Goal: Find contact information: Find contact information

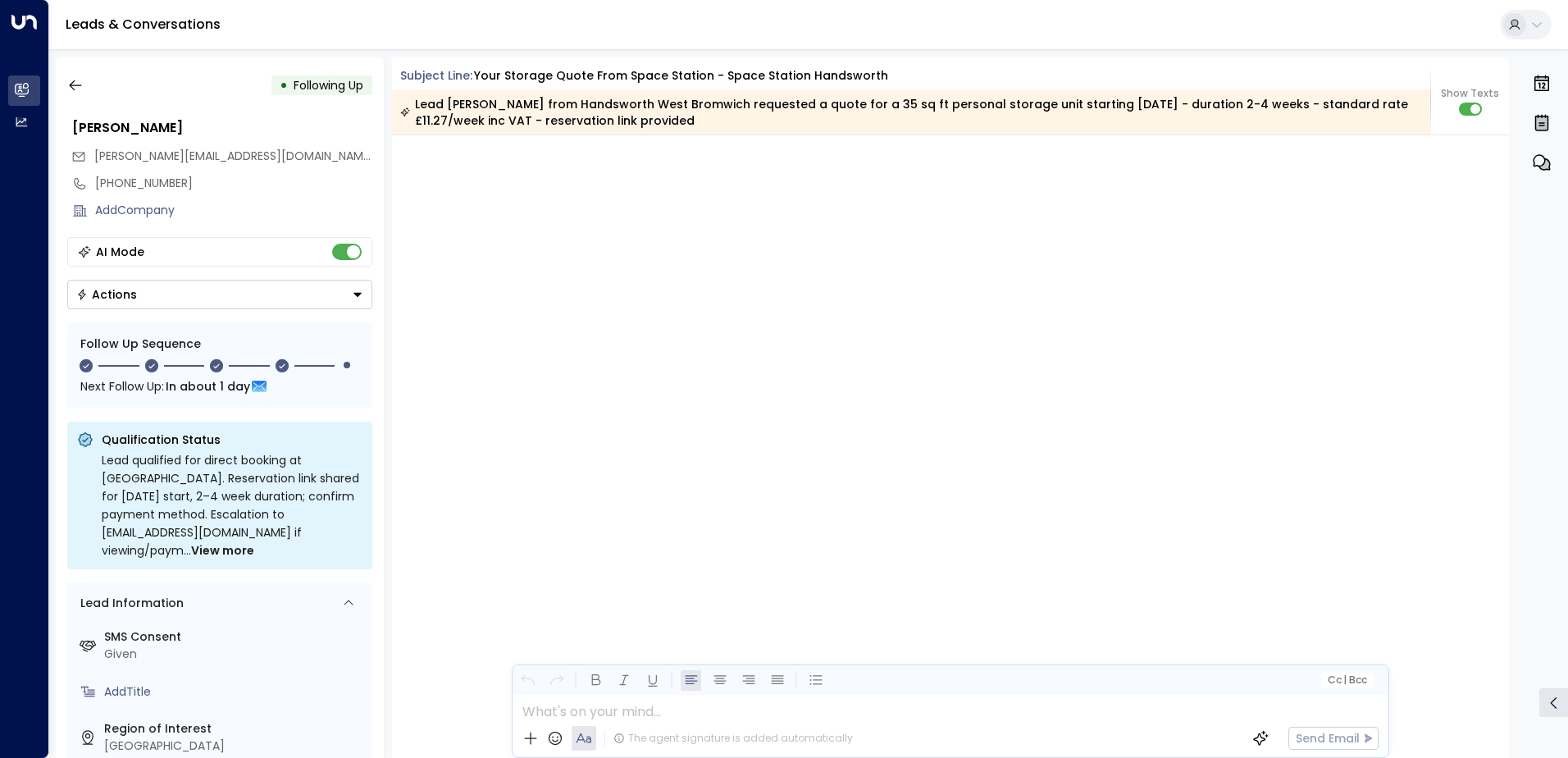
scroll to position [2271, 0]
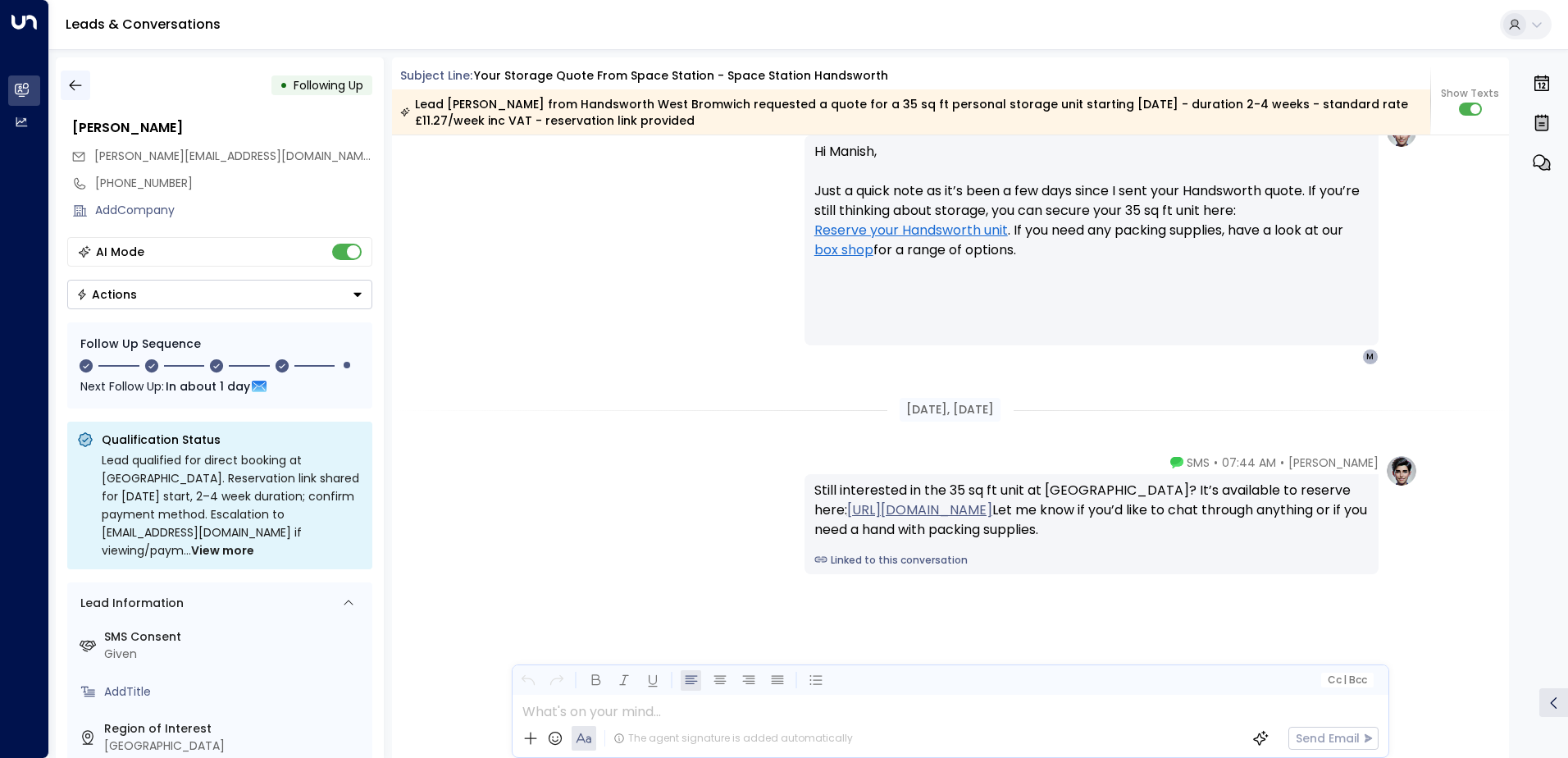
click at [75, 86] on icon "button" at bounding box center [75, 85] width 17 height 17
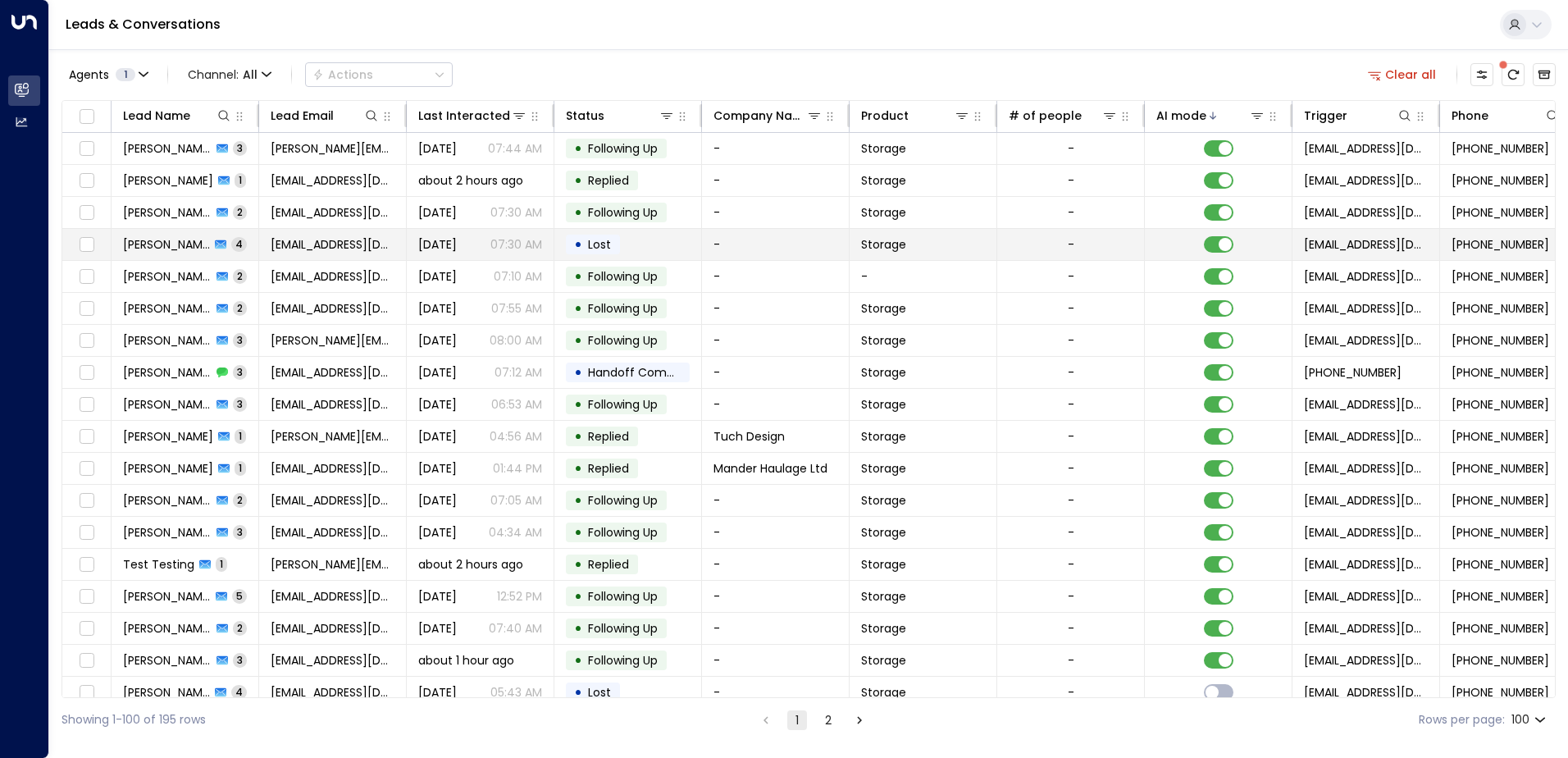
click at [159, 250] on span "[PERSON_NAME]" at bounding box center [167, 245] width 87 height 17
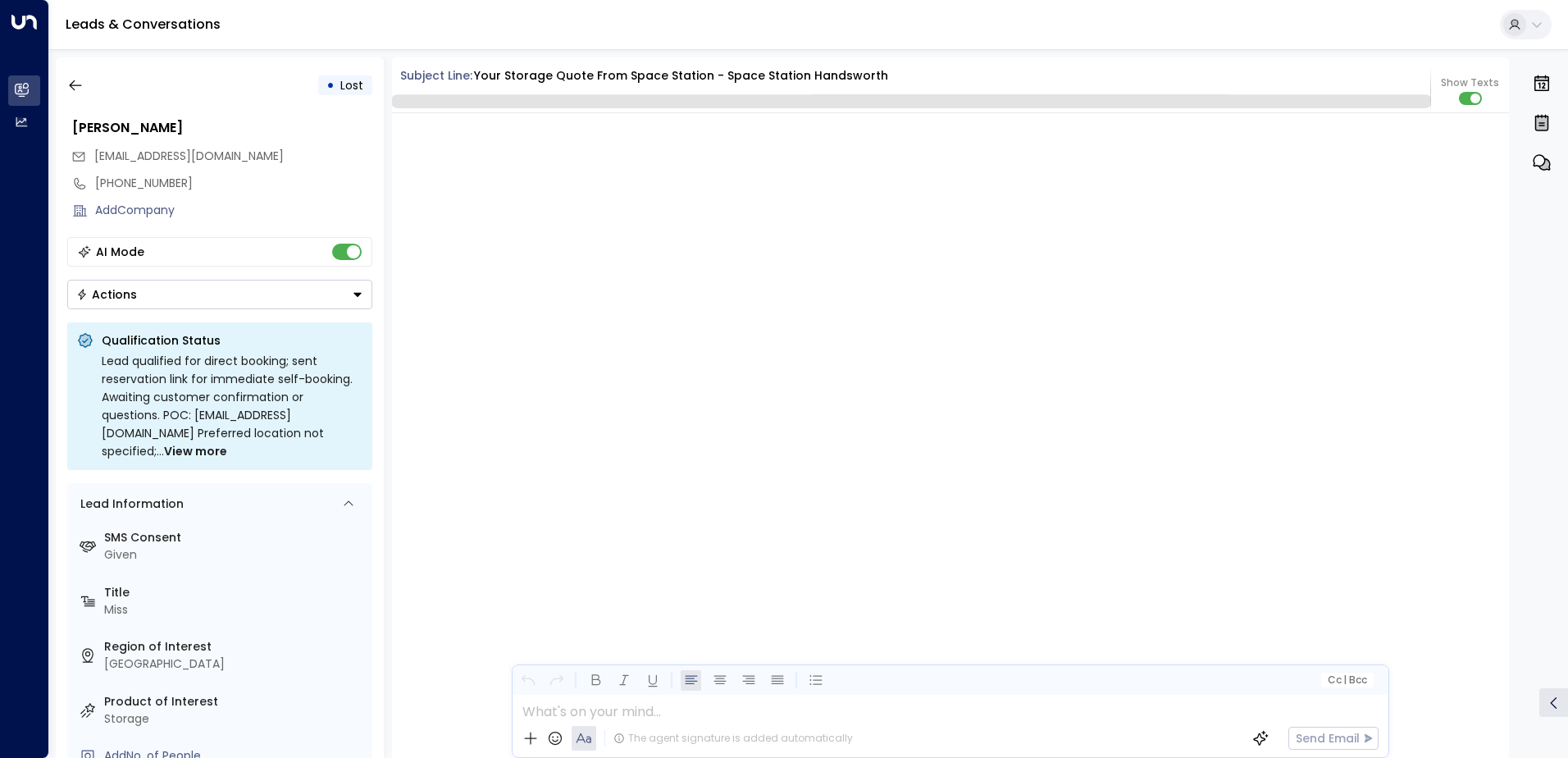
scroll to position [3411, 0]
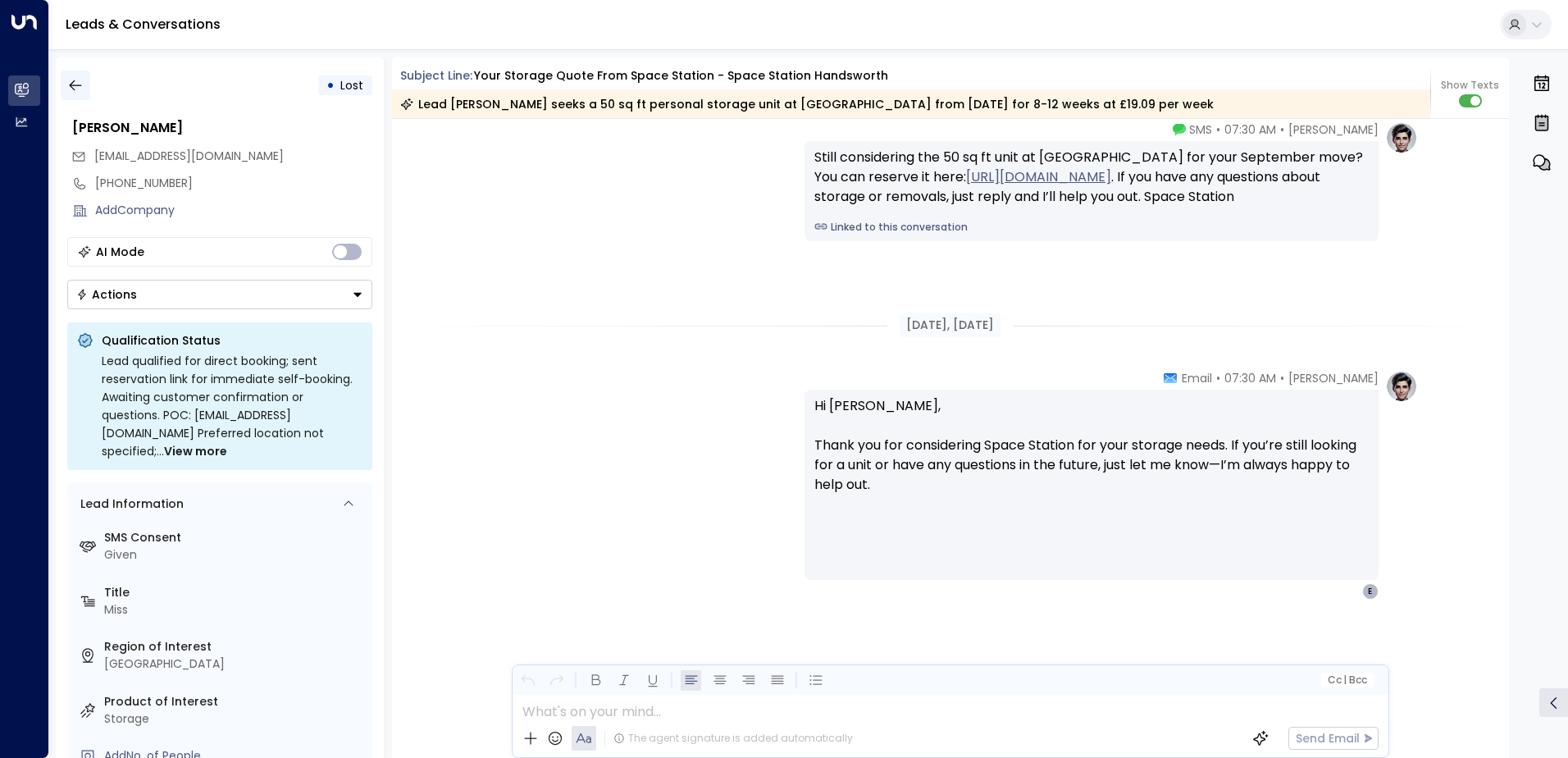
click at [70, 79] on icon "button" at bounding box center [75, 85] width 17 height 17
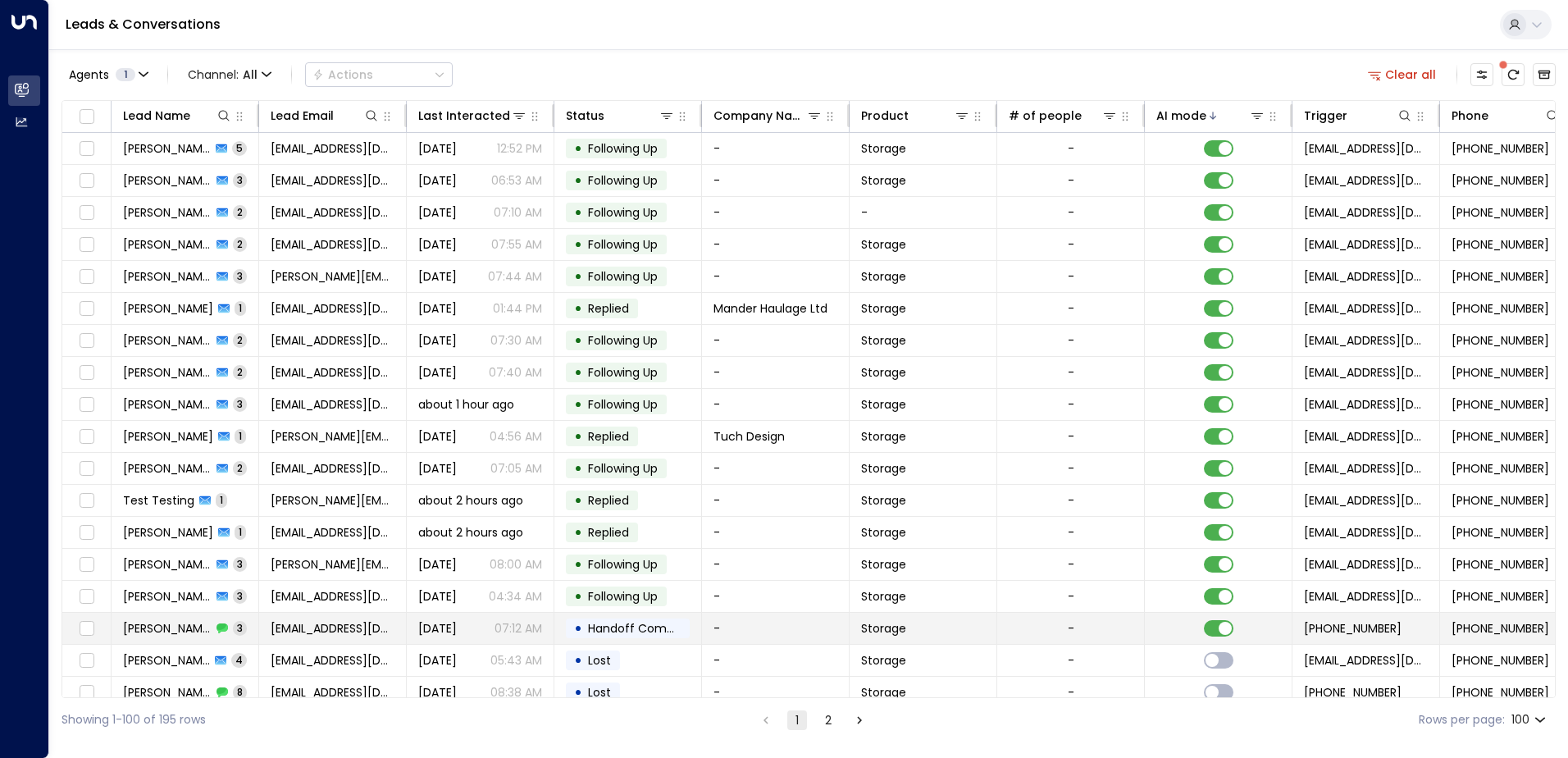
click at [740, 628] on td "-" at bounding box center [776, 628] width 147 height 31
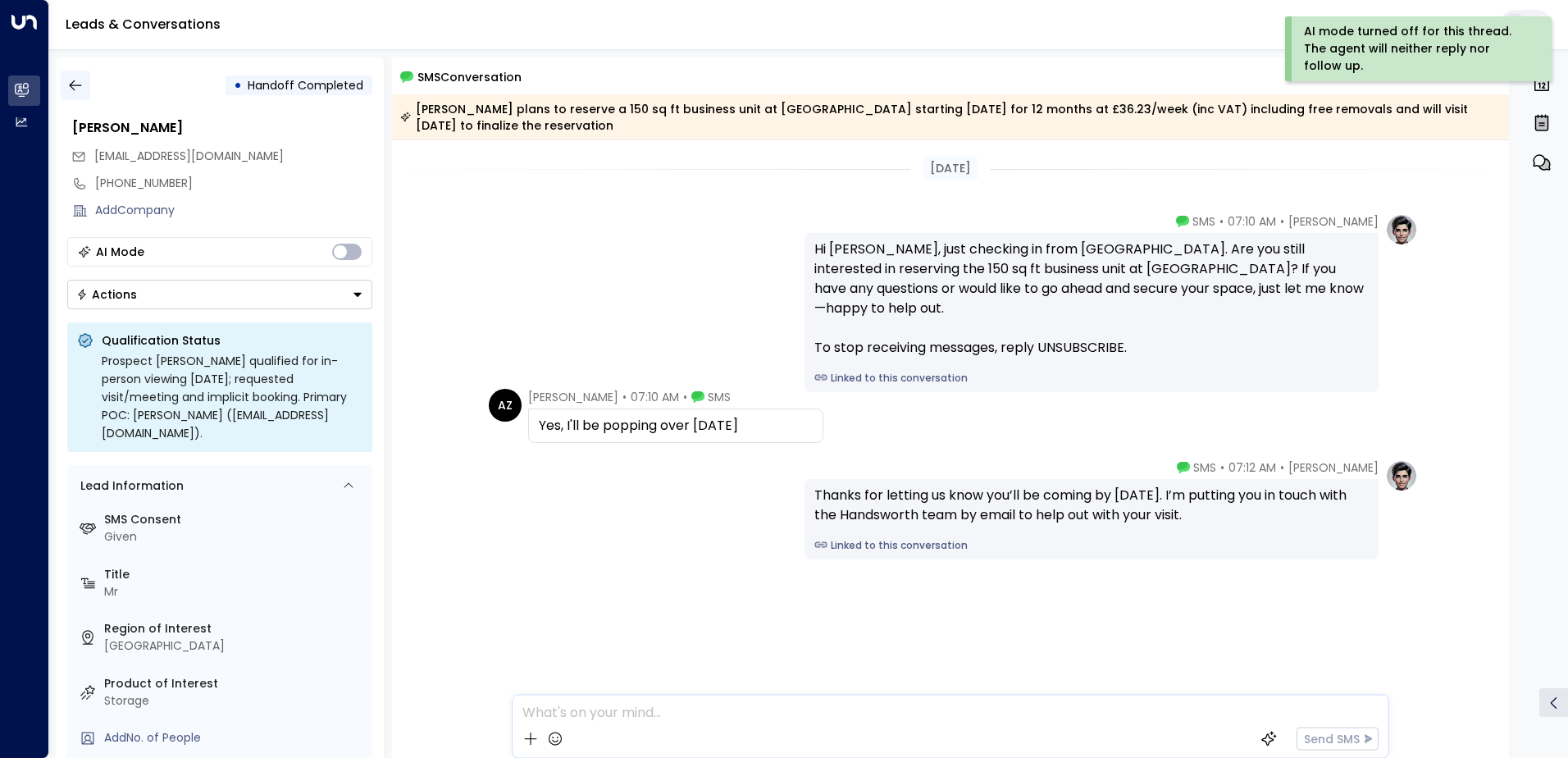
click at [75, 83] on icon "button" at bounding box center [75, 85] width 17 height 17
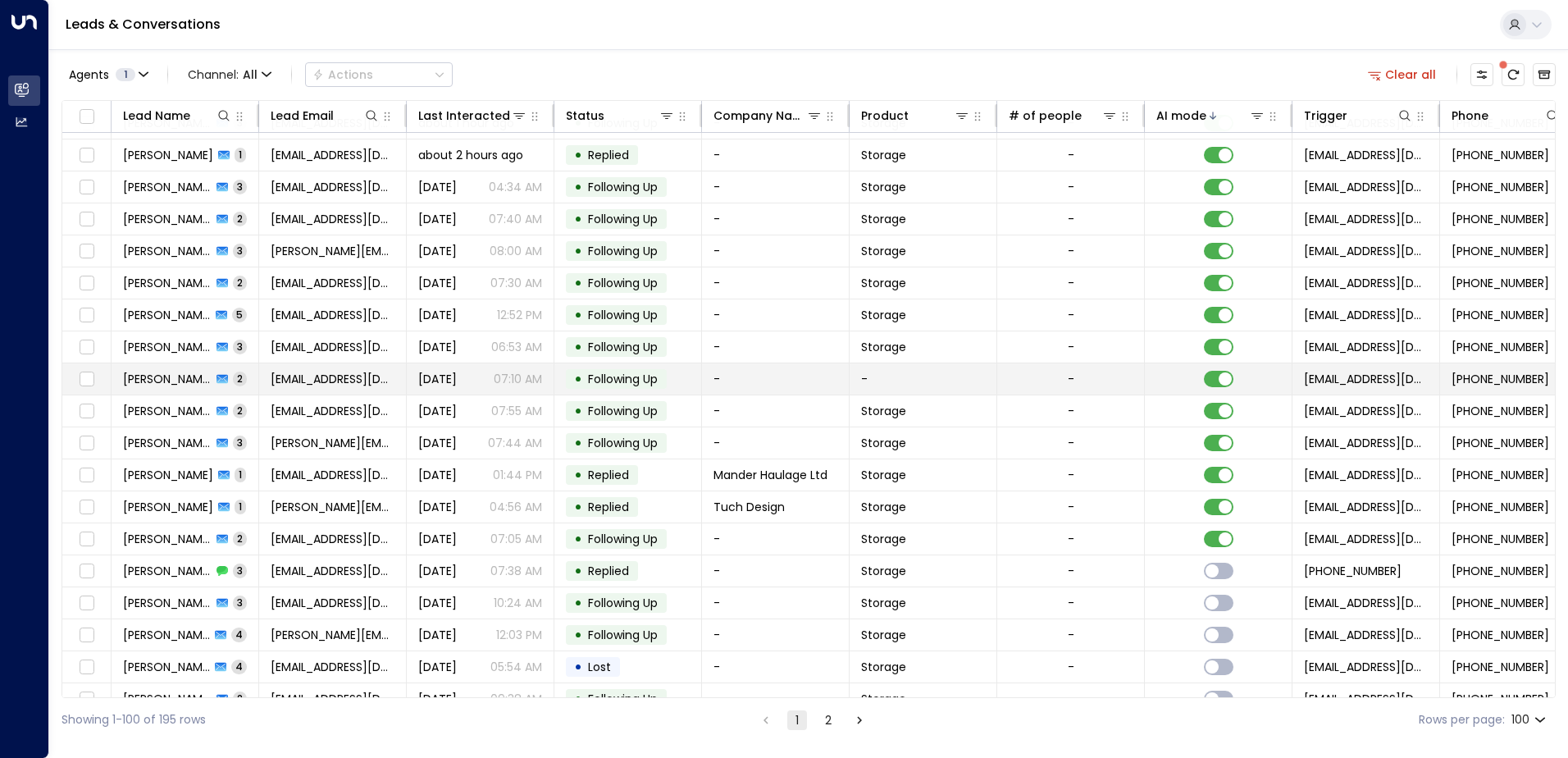
scroll to position [82, 0]
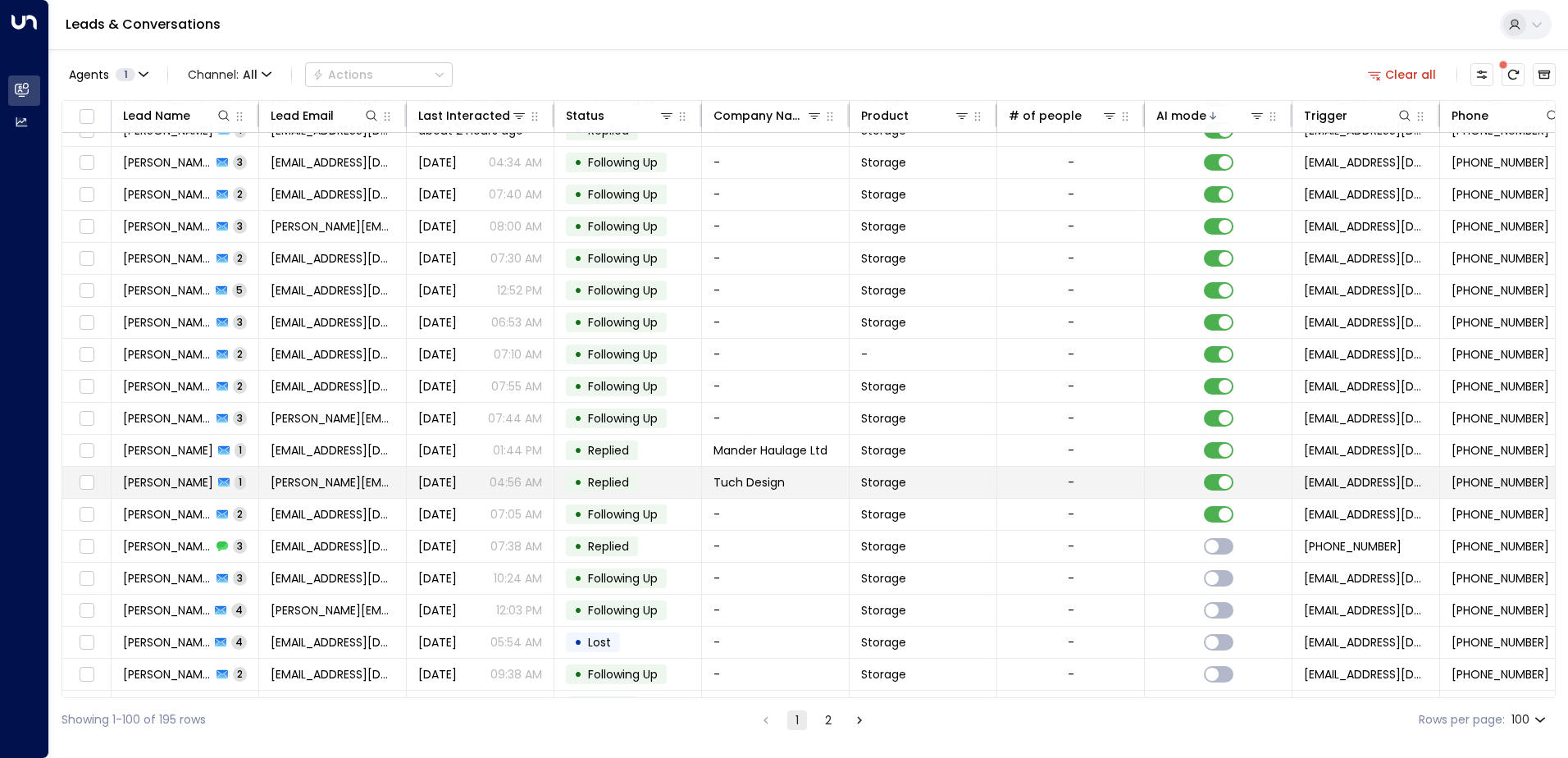
click at [797, 482] on td "Tuch Design" at bounding box center [776, 482] width 147 height 31
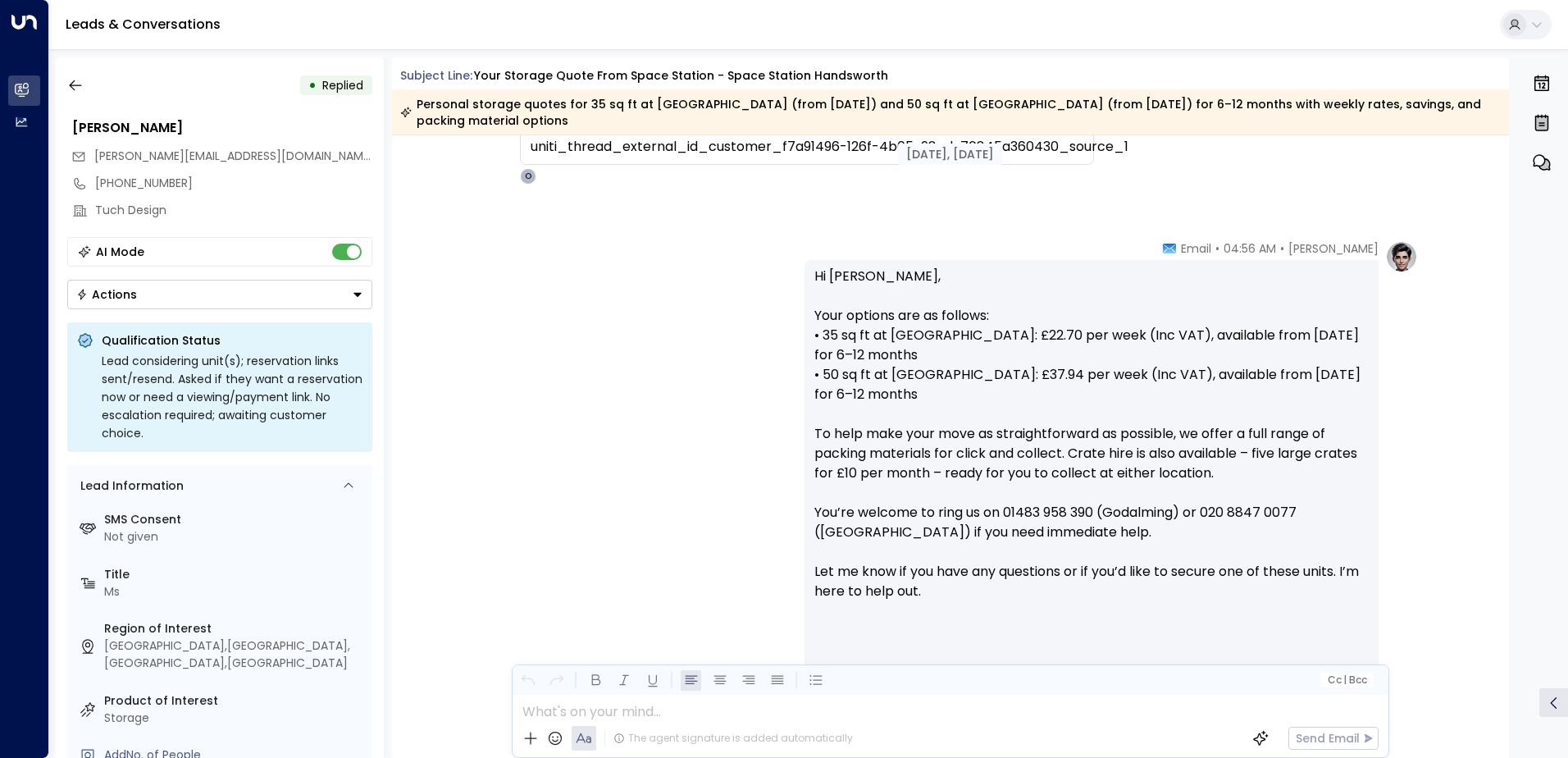
scroll to position [605, 0]
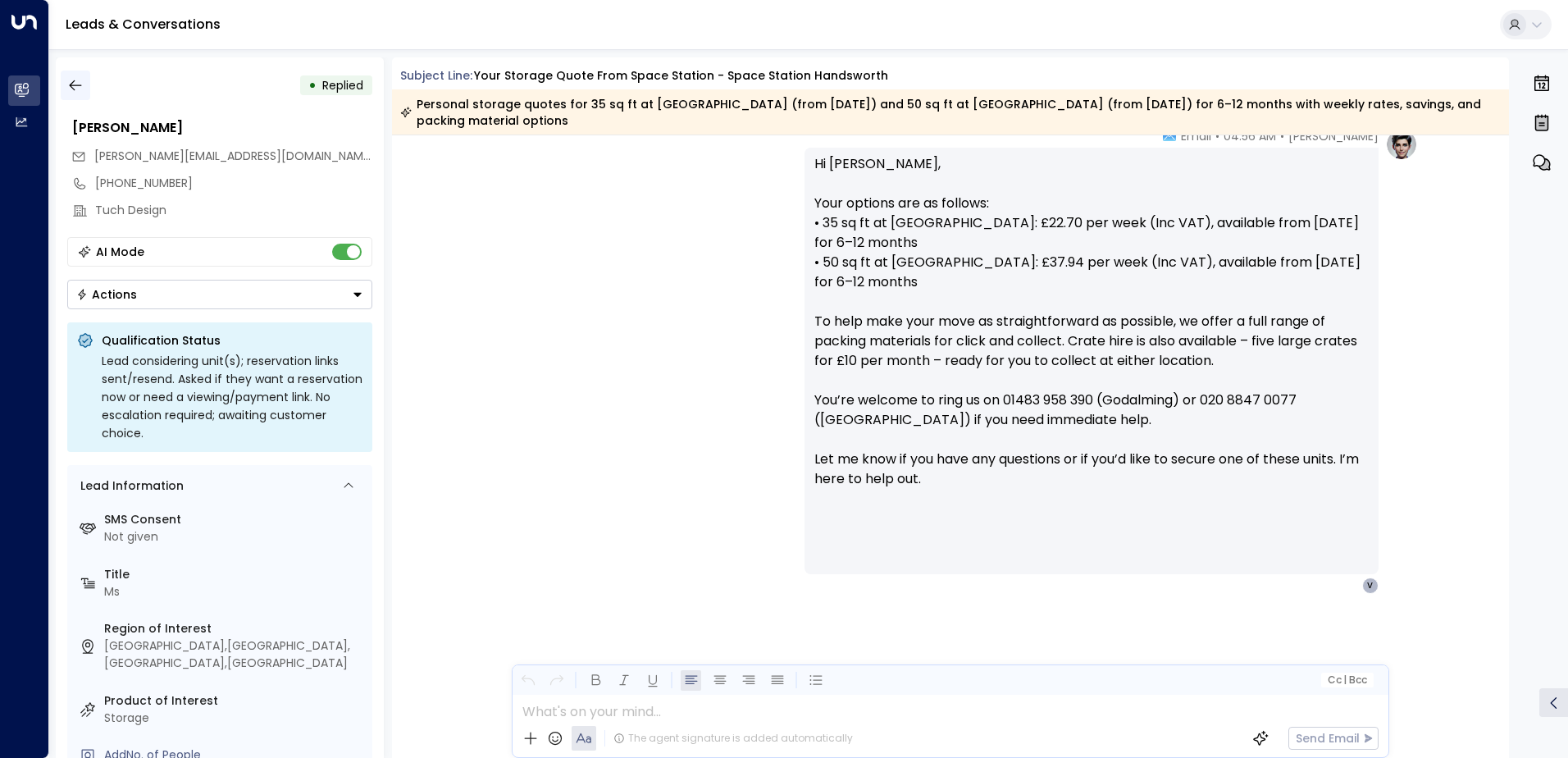
click at [80, 88] on icon "button" at bounding box center [75, 85] width 17 height 17
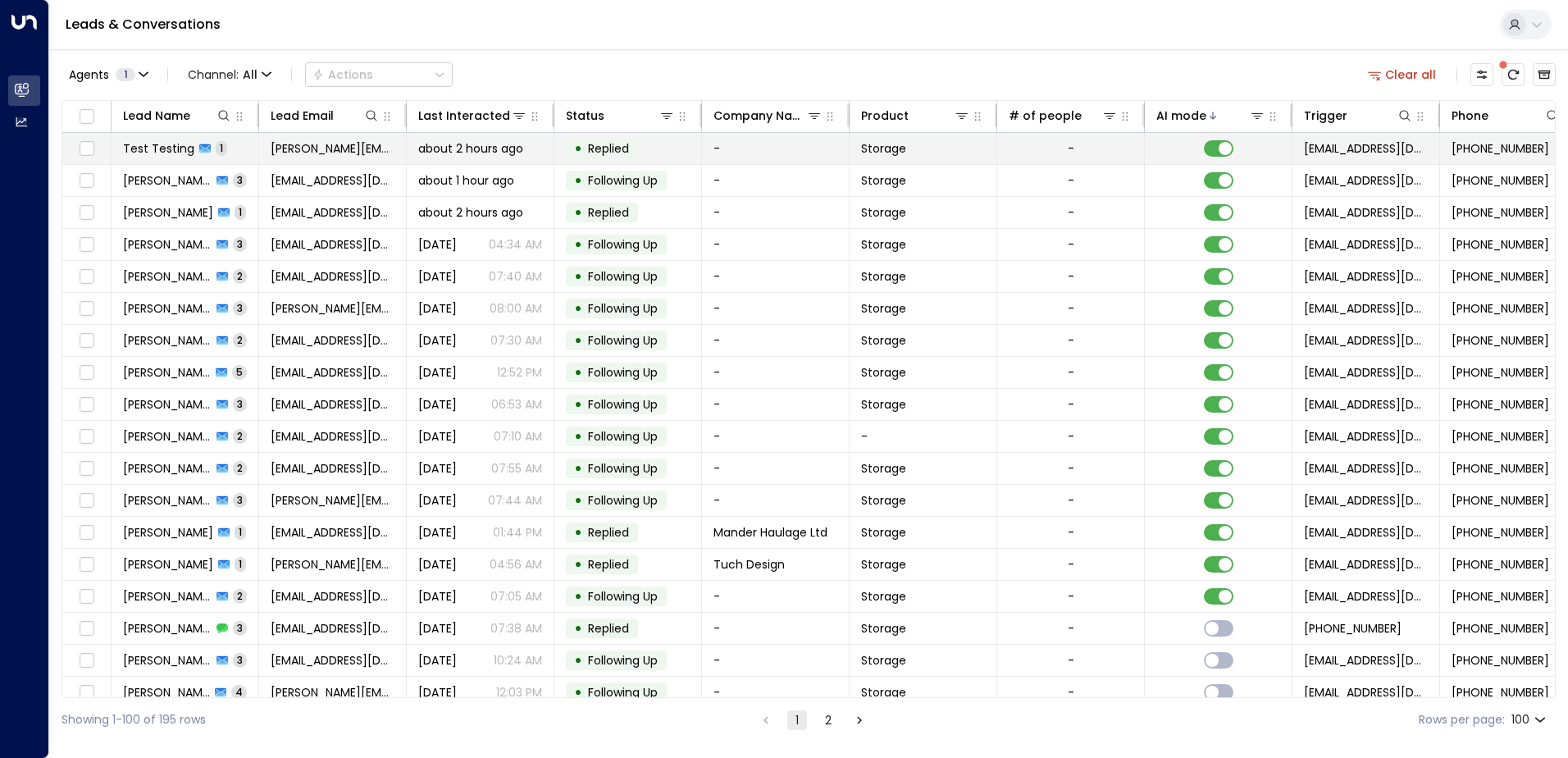
click at [240, 151] on td "Test Testing 1" at bounding box center [185, 148] width 147 height 31
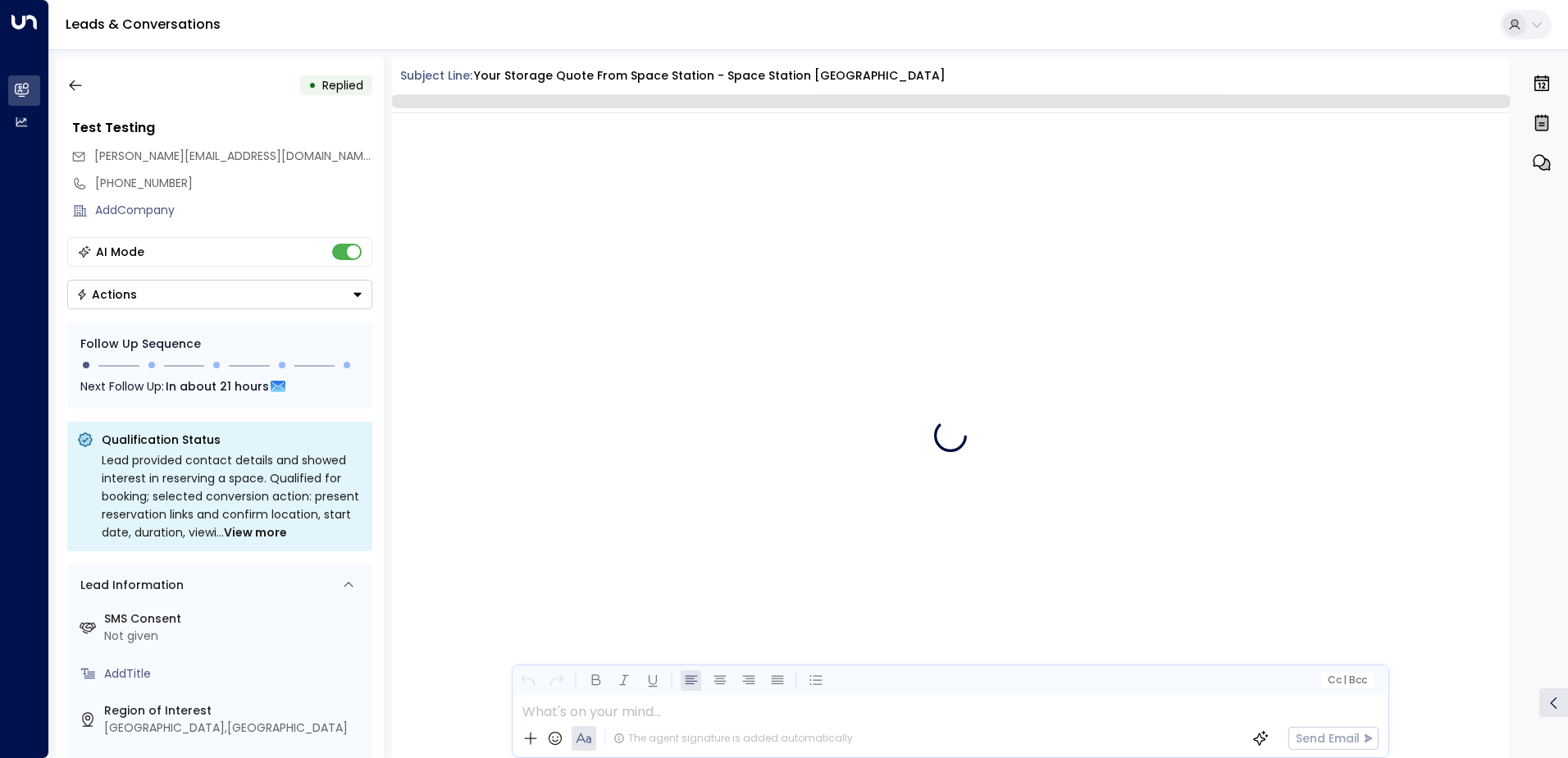
scroll to position [621, 0]
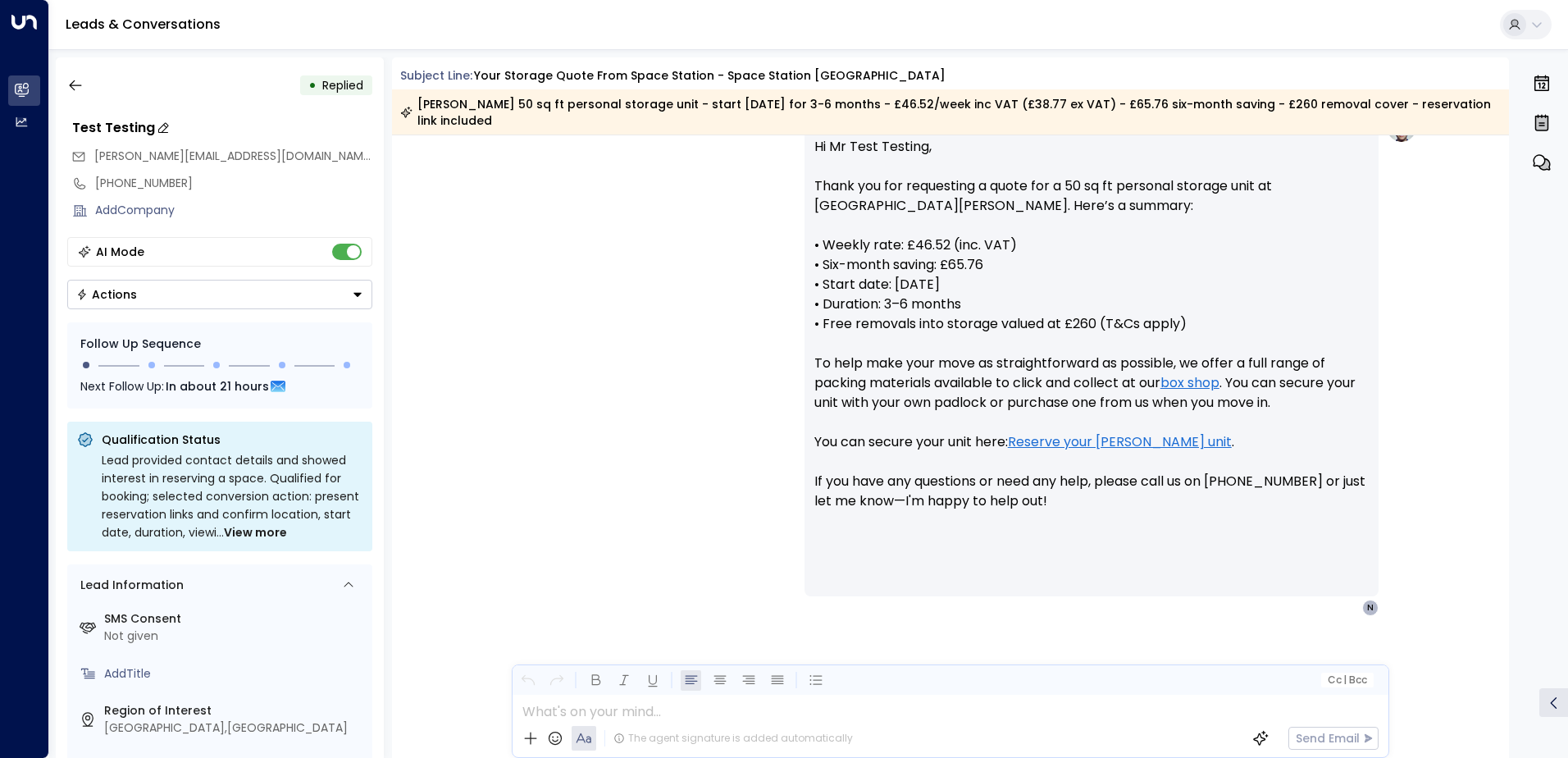
drag, startPoint x: 168, startPoint y: 132, endPoint x: 147, endPoint y: 132, distance: 21.0
click at [147, 132] on div "Test Testing" at bounding box center [222, 128] width 300 height 20
click at [319, 186] on div "[PHONE_NUMBER]" at bounding box center [234, 183] width 277 height 18
drag, startPoint x: 247, startPoint y: 153, endPoint x: 97, endPoint y: 166, distance: 150.6
click at [97, 166] on div "[PERSON_NAME][EMAIL_ADDRESS][DOMAIN_NAME]" at bounding box center [221, 156] width 301 height 27
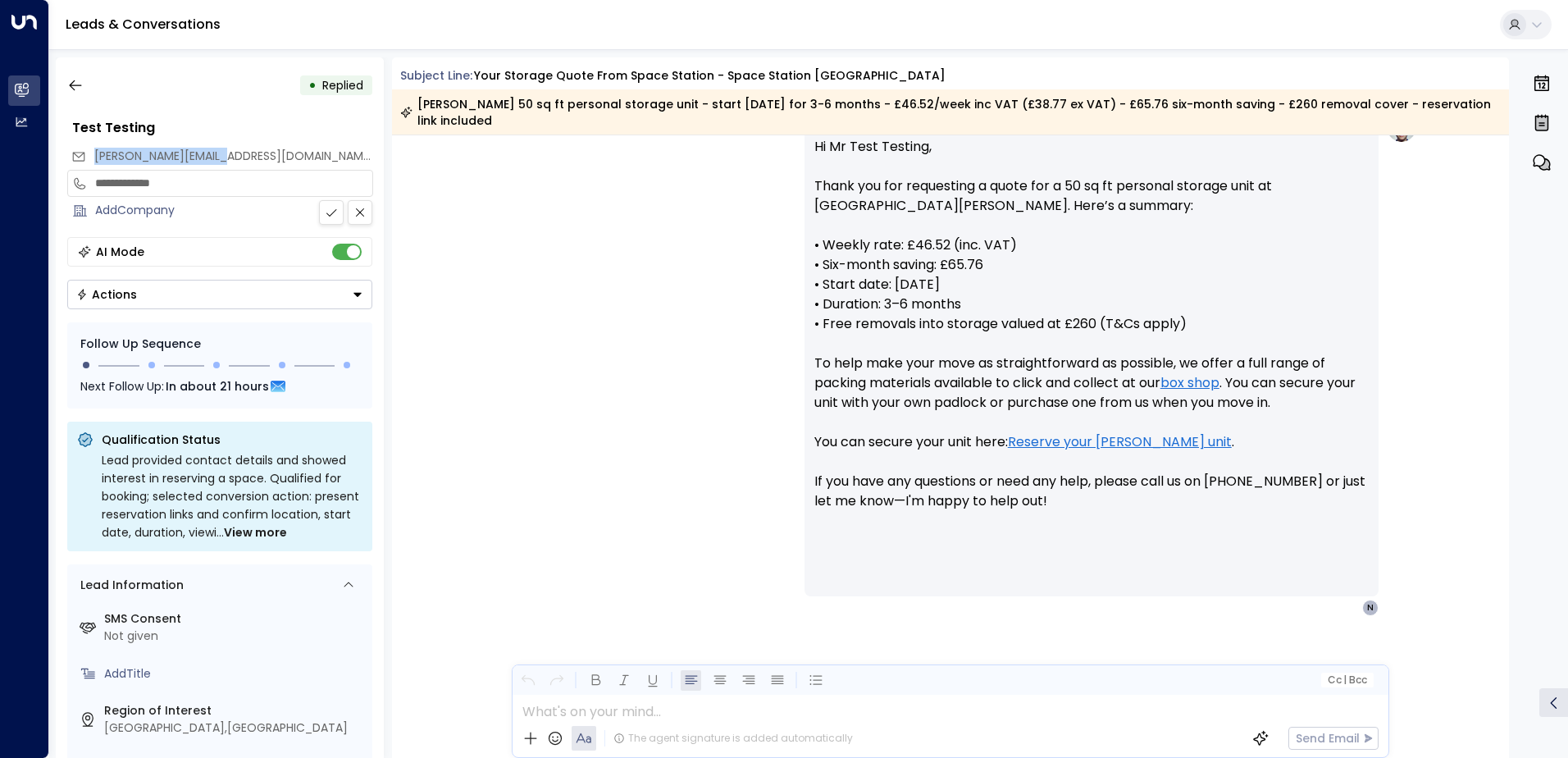
drag, startPoint x: 97, startPoint y: 166, endPoint x: 131, endPoint y: 158, distance: 34.9
copy span "[PERSON_NAME][EMAIL_ADDRESS][DOMAIN_NAME]"
click at [78, 81] on icon "button" at bounding box center [75, 85] width 17 height 17
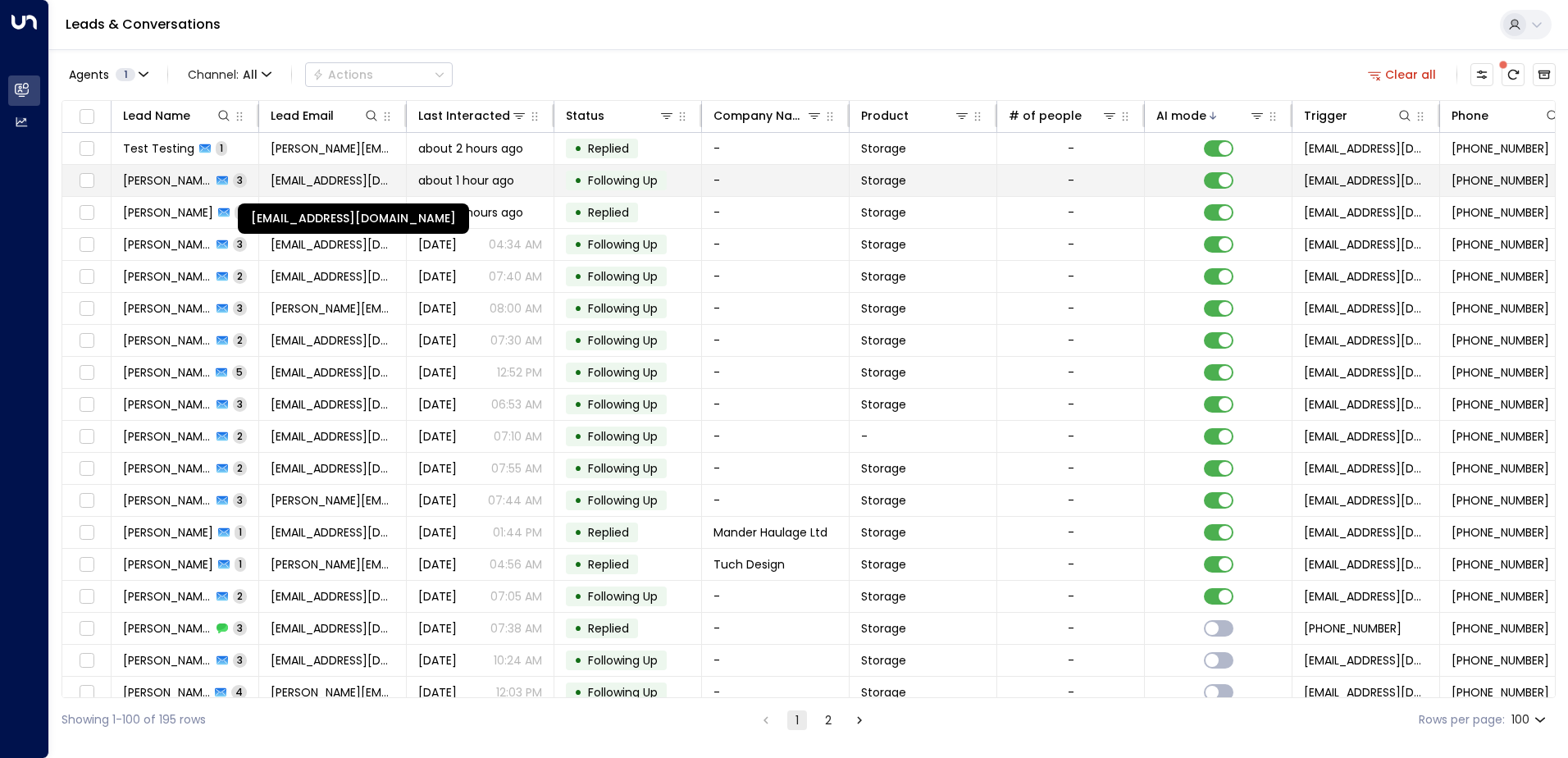
click at [369, 176] on span "[EMAIL_ADDRESS][DOMAIN_NAME]" at bounding box center [333, 181] width 124 height 17
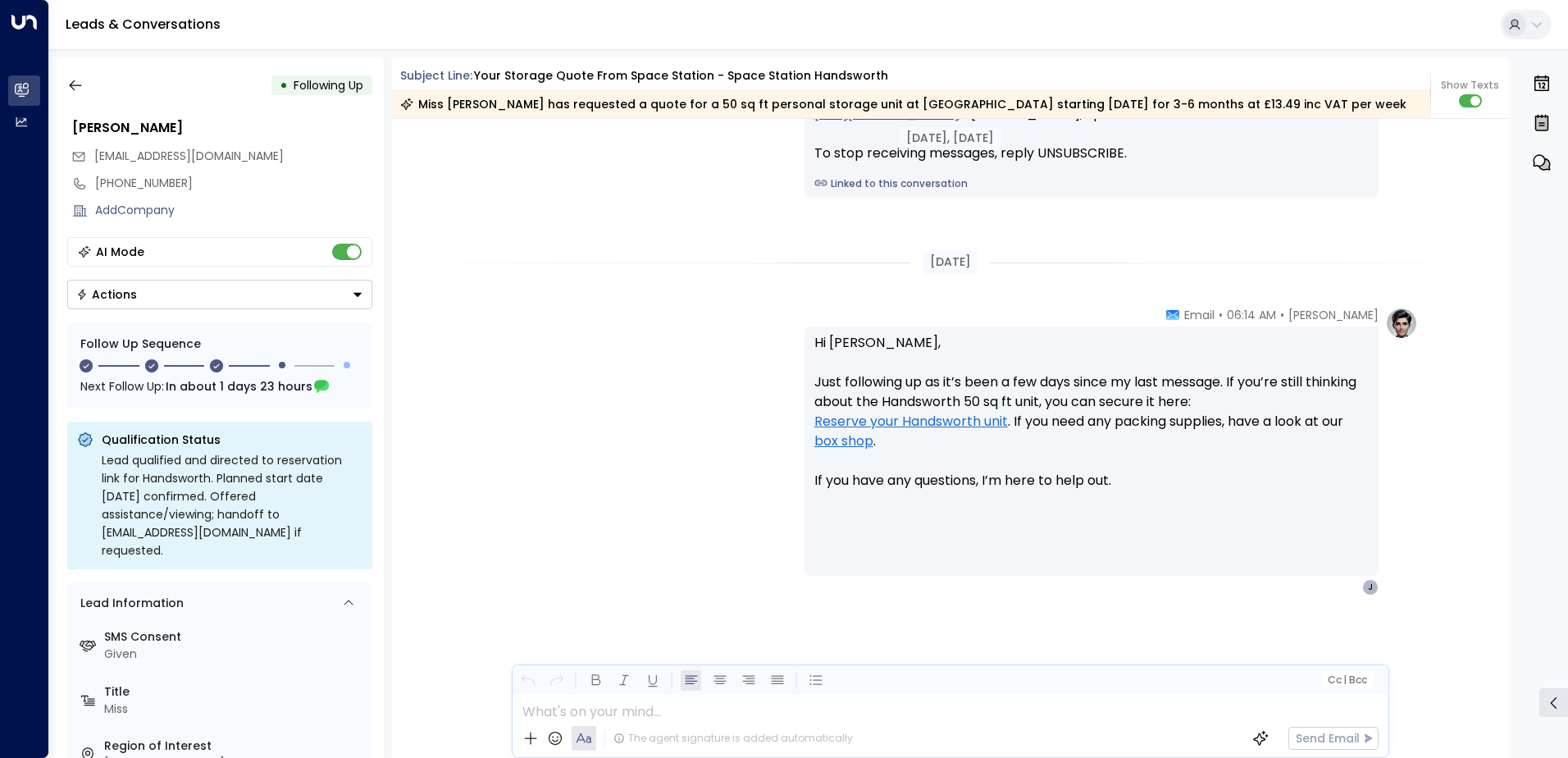
scroll to position [2026, 0]
drag, startPoint x: 265, startPoint y: 156, endPoint x: 93, endPoint y: 161, distance: 172.1
click at [93, 161] on div "[EMAIL_ADDRESS][DOMAIN_NAME]" at bounding box center [221, 156] width 301 height 27
drag, startPoint x: 93, startPoint y: 161, endPoint x: 116, endPoint y: 160, distance: 23.0
copy span "[EMAIL_ADDRESS][DOMAIN_NAME]"
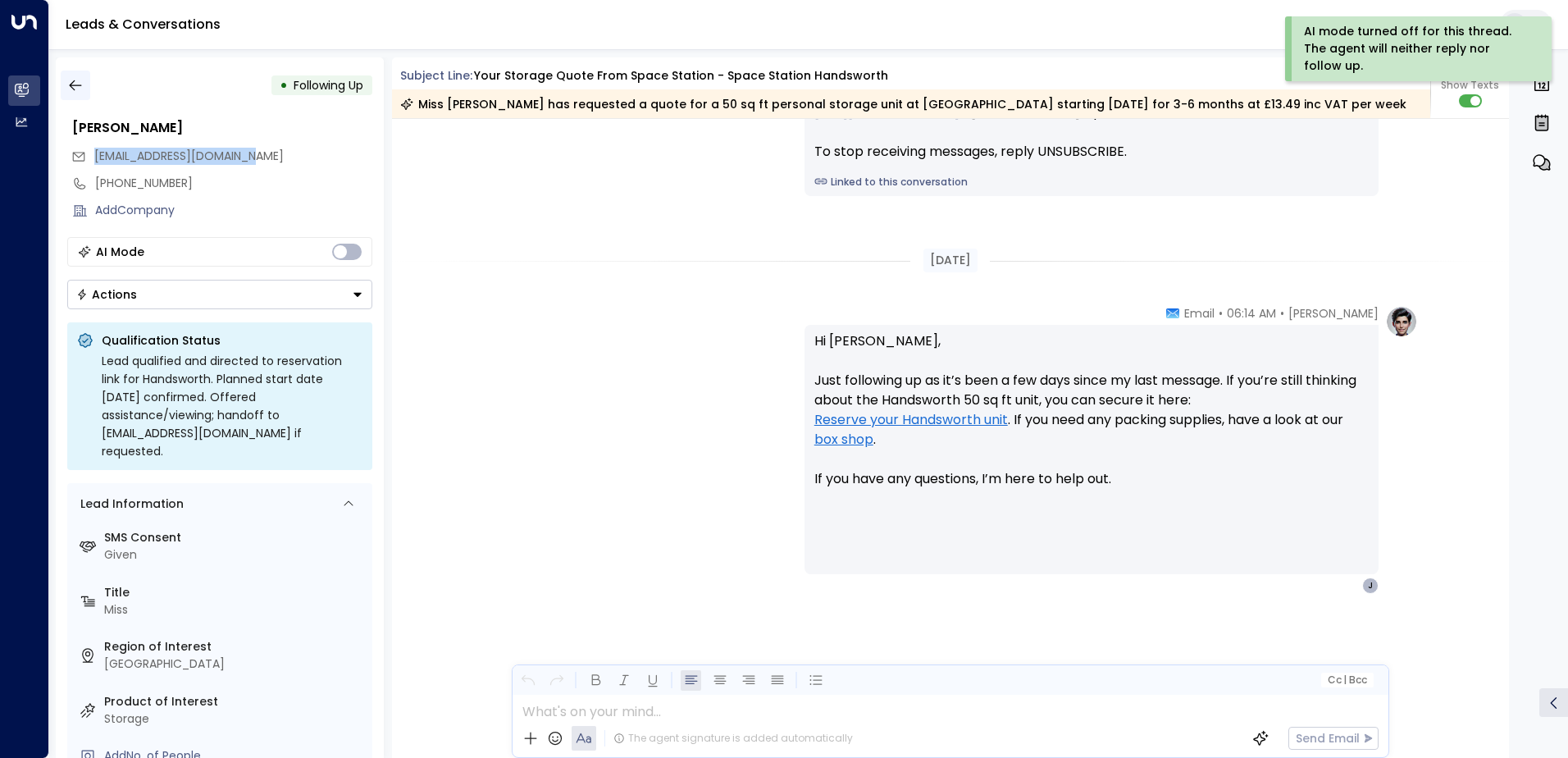
click at [75, 85] on icon "button" at bounding box center [75, 85] width 17 height 17
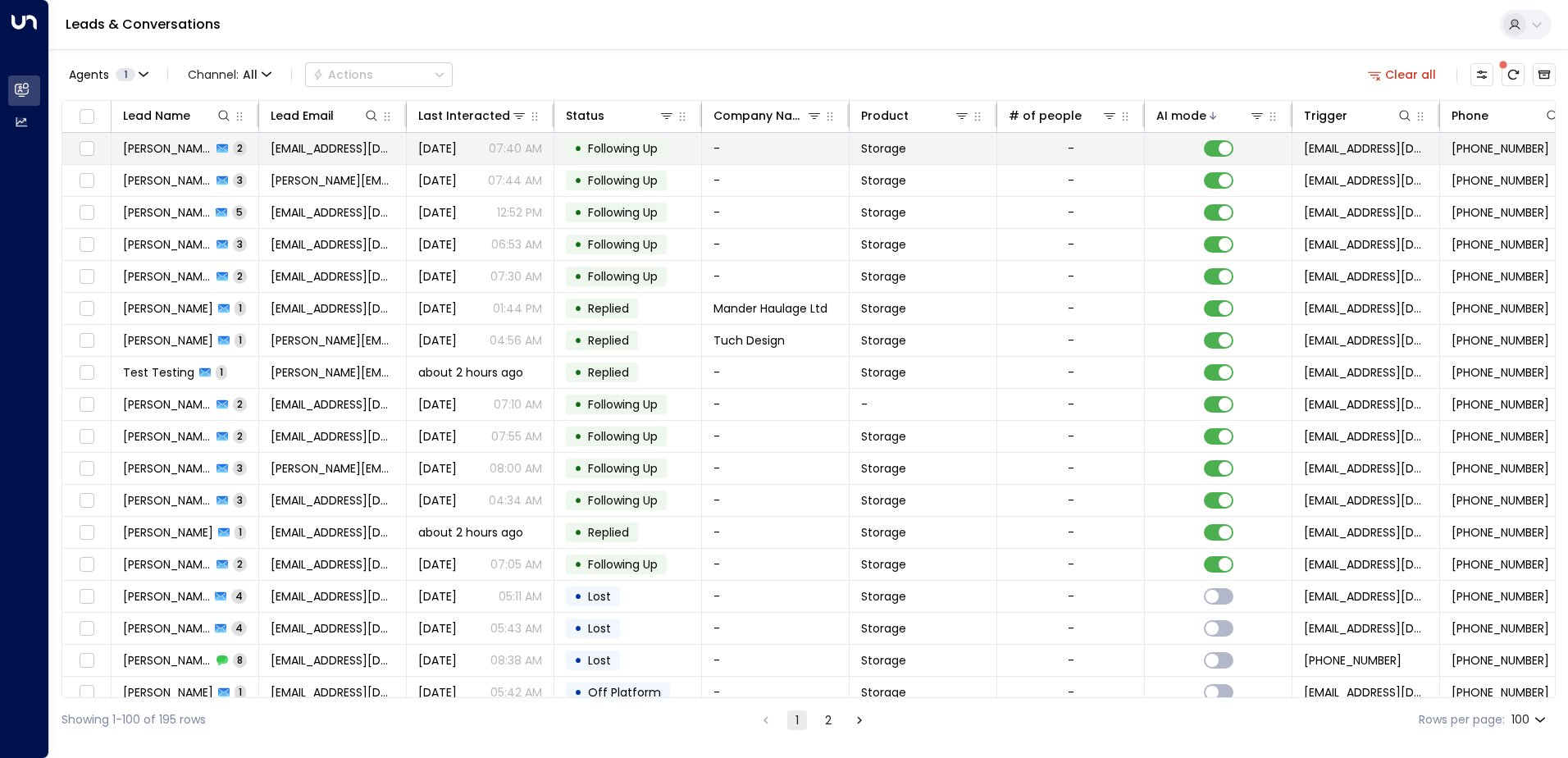
click at [252, 154] on td "[PERSON_NAME] 2" at bounding box center [185, 148] width 147 height 31
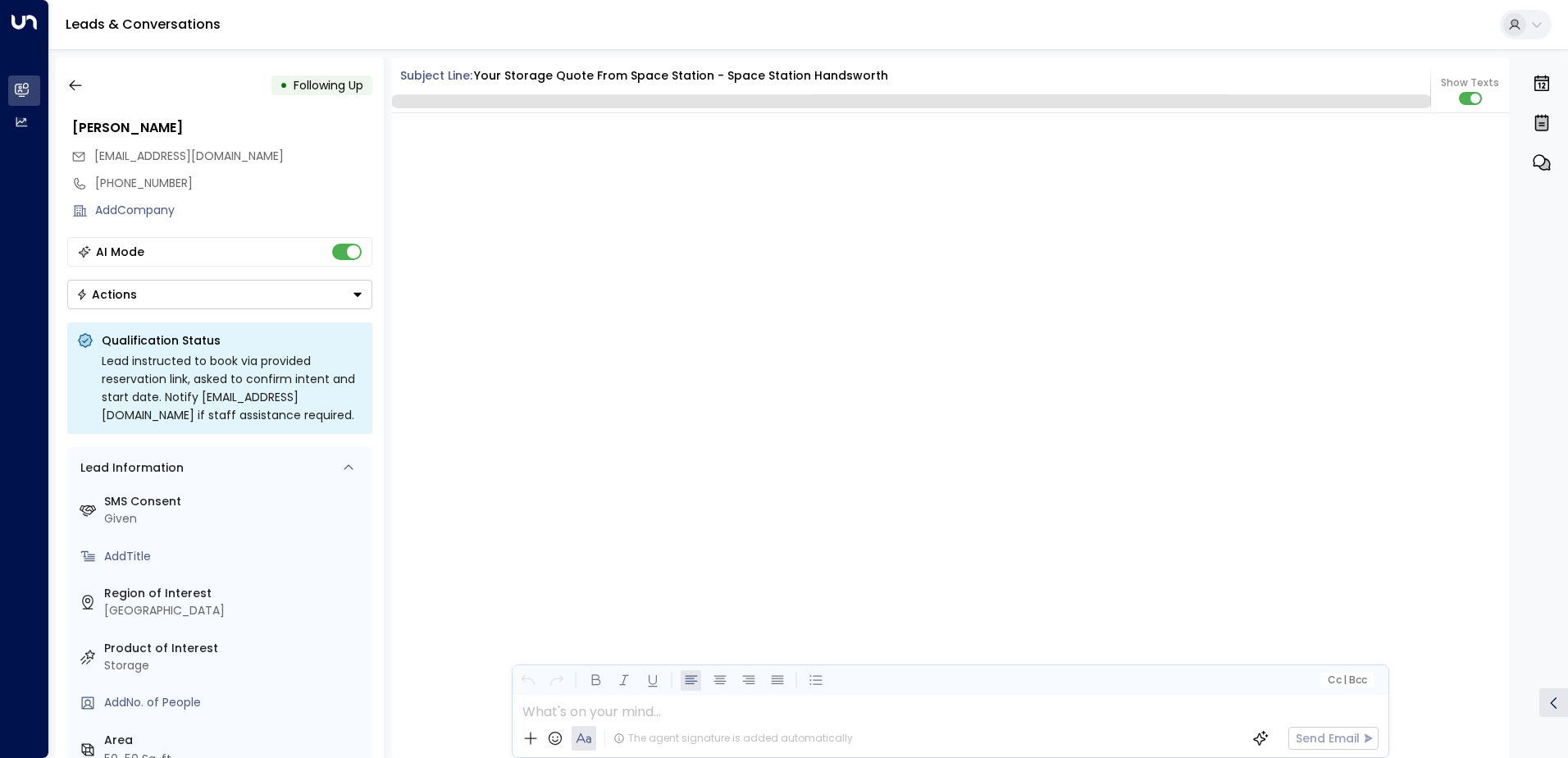
scroll to position [1792, 0]
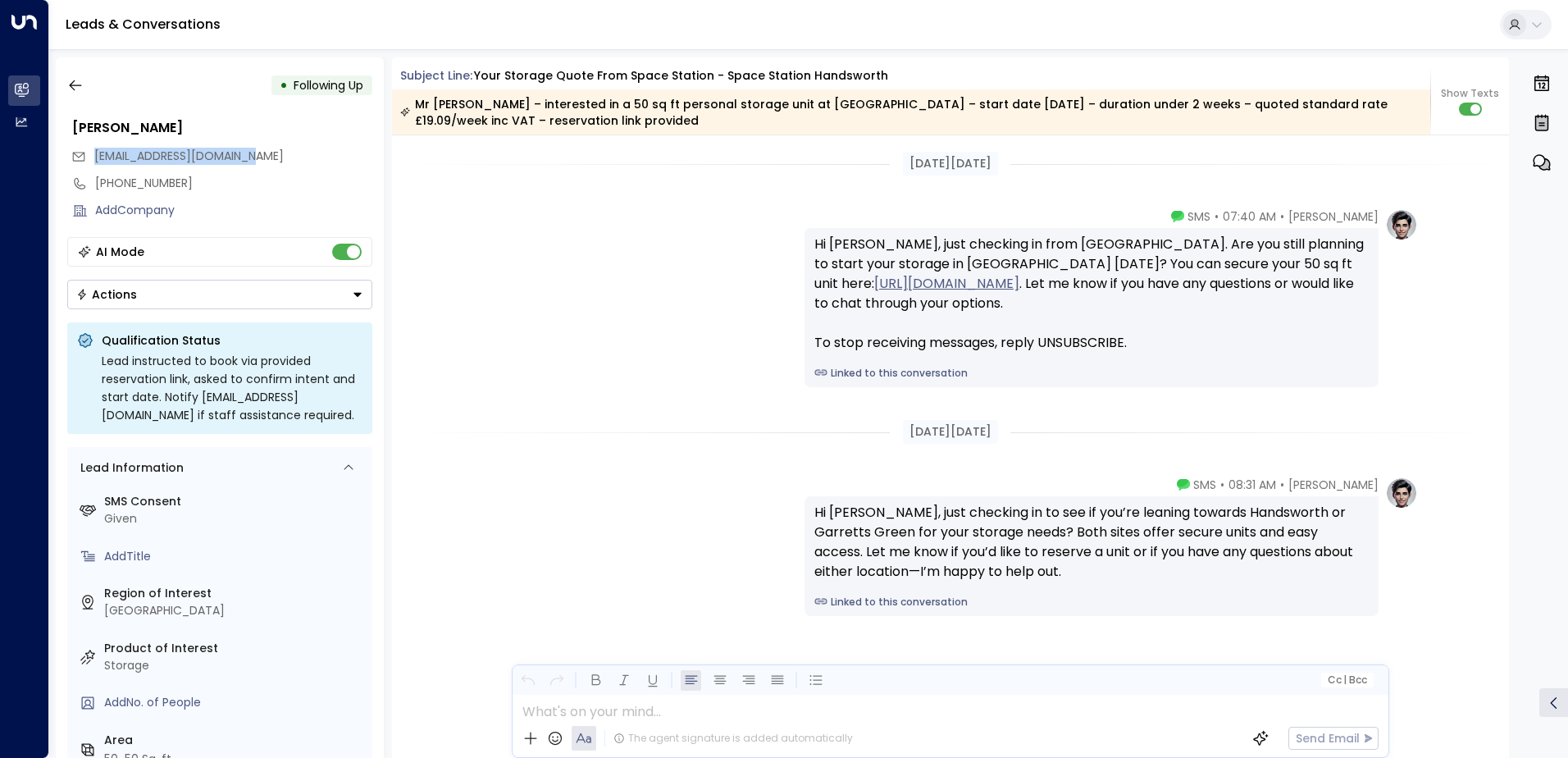
drag, startPoint x: 276, startPoint y: 157, endPoint x: 95, endPoint y: 157, distance: 181.0
click at [95, 157] on div "[EMAIL_ADDRESS][DOMAIN_NAME]" at bounding box center [221, 156] width 301 height 27
drag, startPoint x: 95, startPoint y: 157, endPoint x: 113, endPoint y: 159, distance: 18.1
copy span "[EMAIL_ADDRESS][DOMAIN_NAME]"
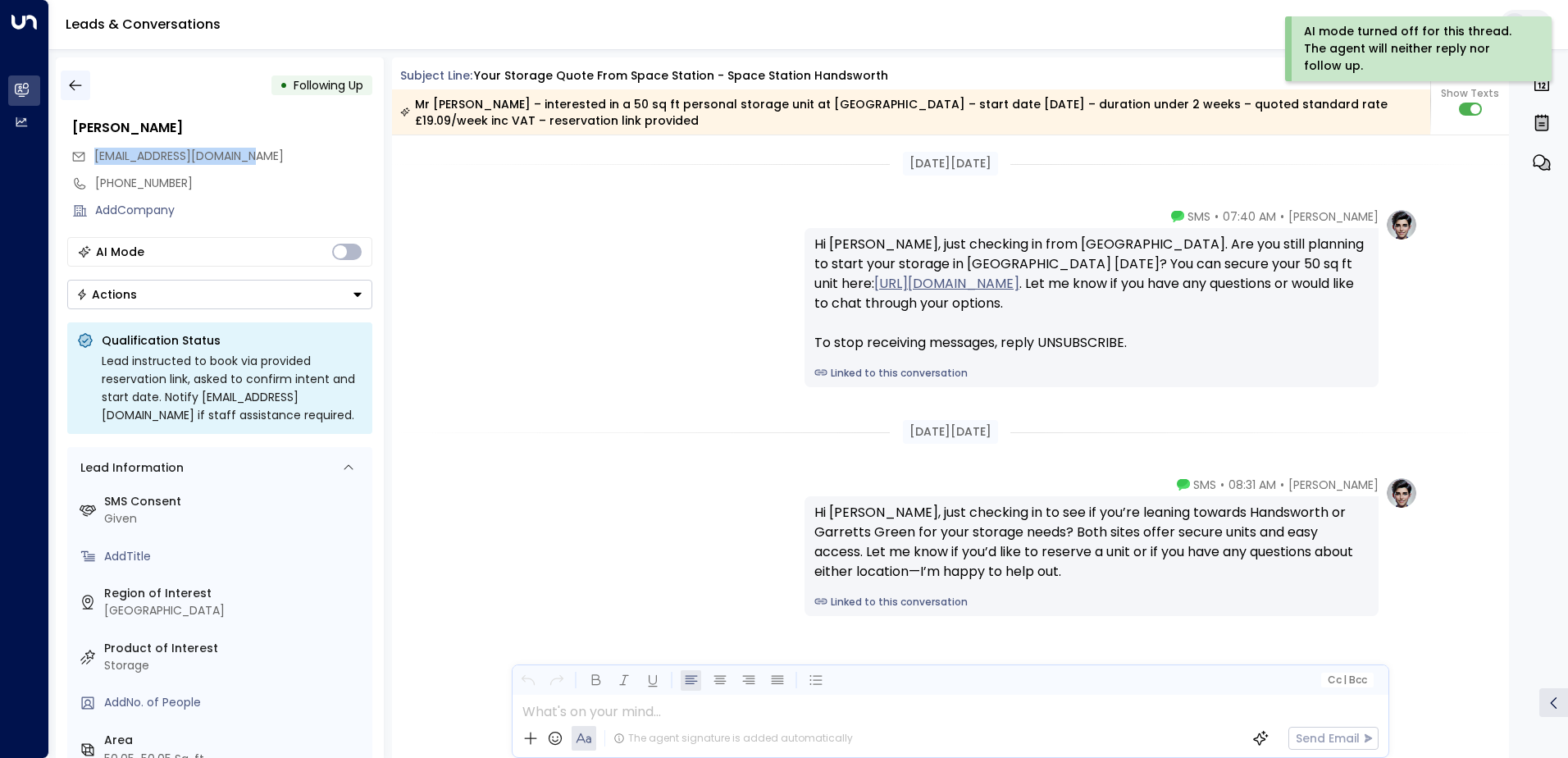
click at [75, 84] on icon "button" at bounding box center [75, 85] width 17 height 17
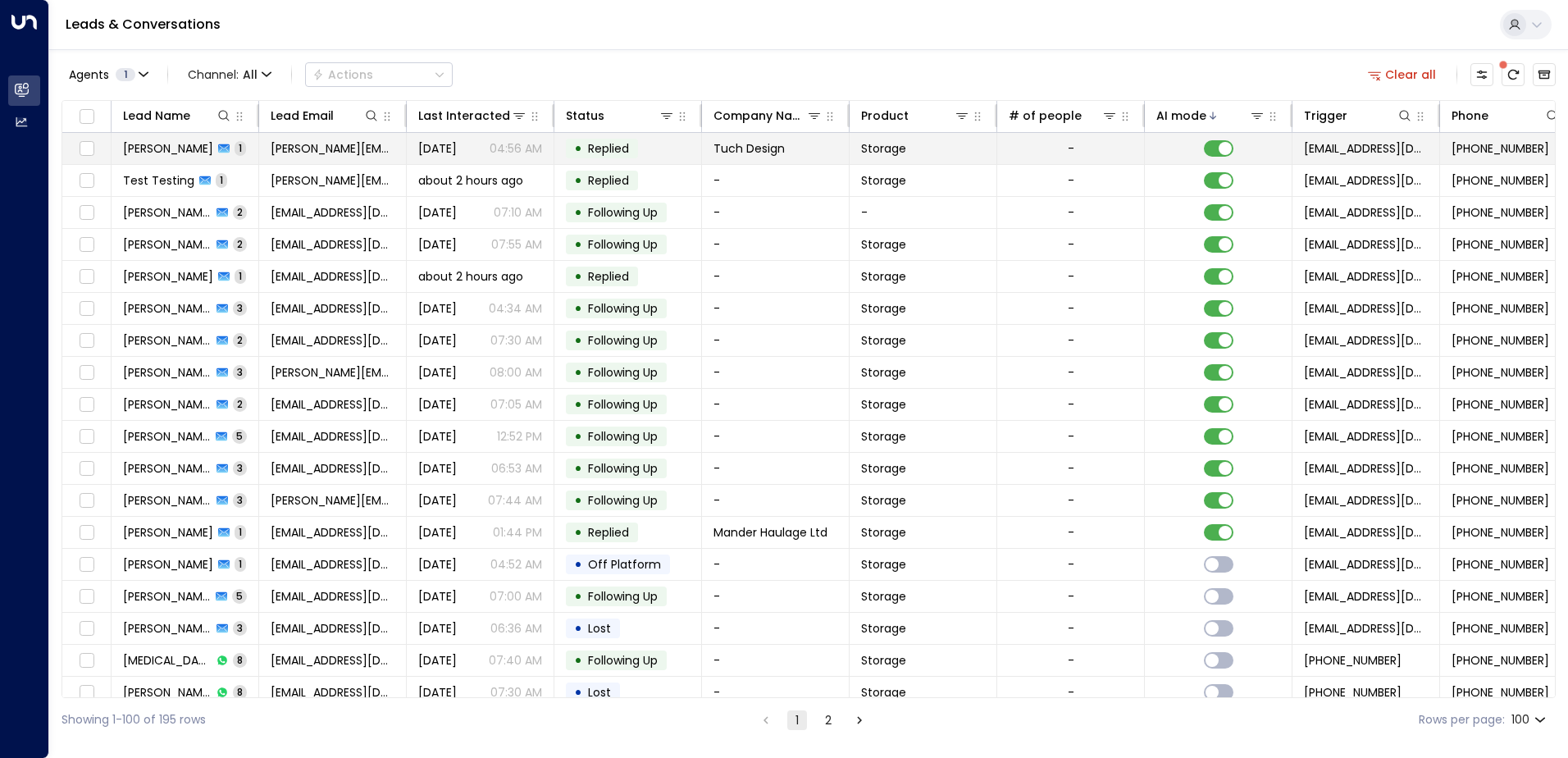
click at [258, 147] on td "[PERSON_NAME] 1" at bounding box center [185, 148] width 147 height 31
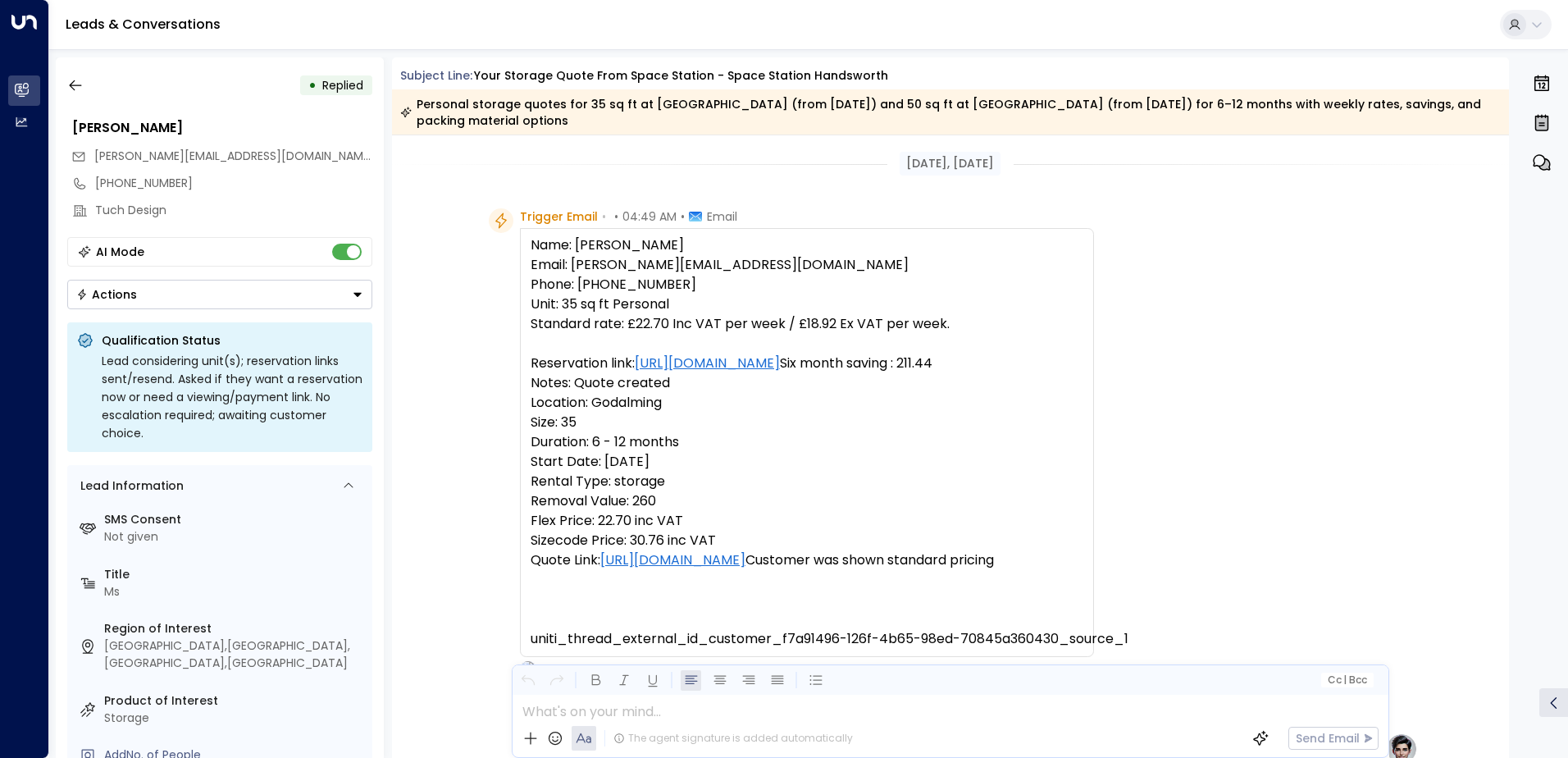
scroll to position [605, 0]
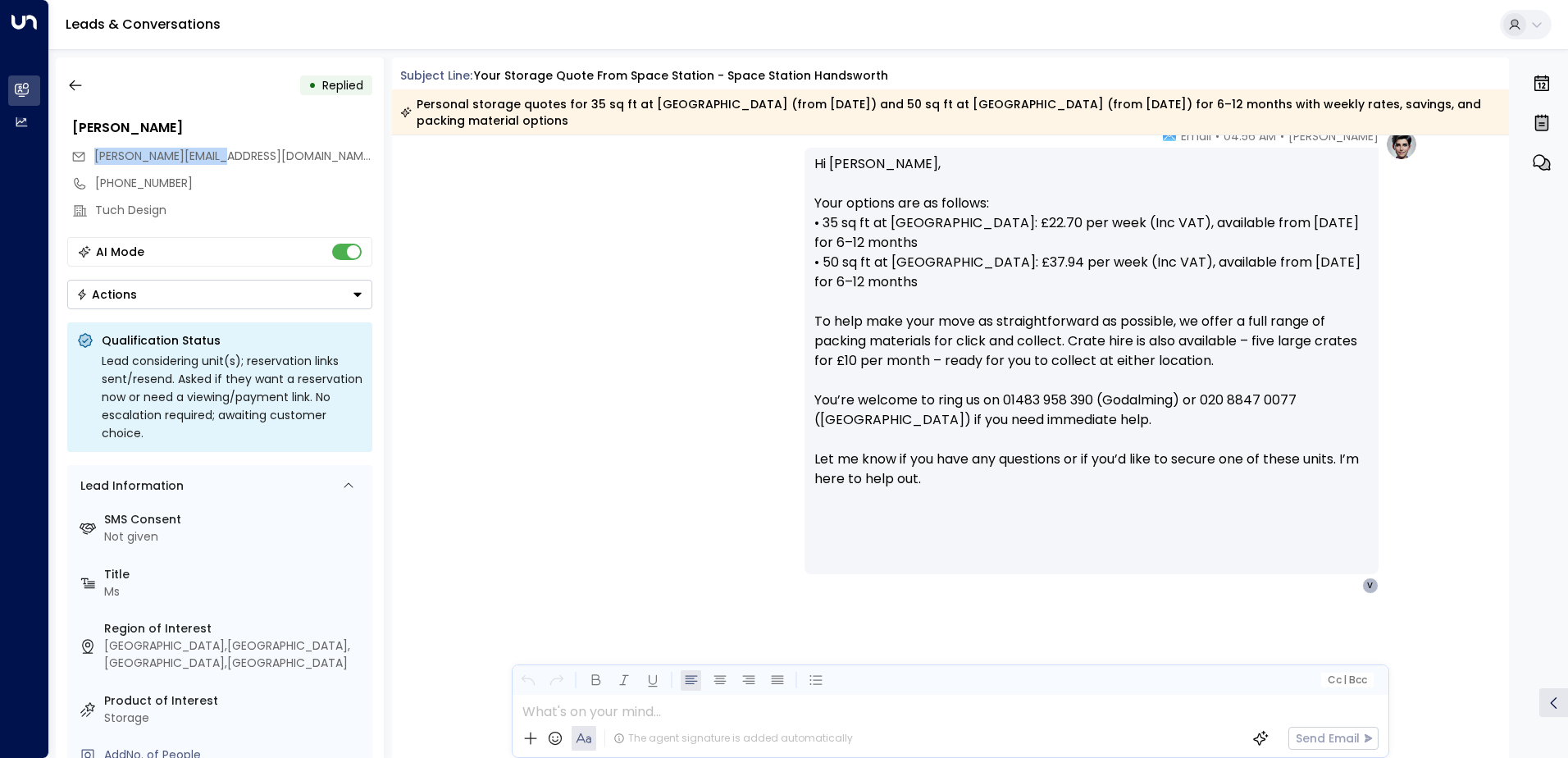
drag, startPoint x: 236, startPoint y: 156, endPoint x: 91, endPoint y: 166, distance: 145.3
click at [91, 166] on div "[PERSON_NAME][EMAIL_ADDRESS][DOMAIN_NAME]" at bounding box center [221, 156] width 301 height 27
drag, startPoint x: 91, startPoint y: 166, endPoint x: 131, endPoint y: 155, distance: 41.5
copy span "[PERSON_NAME][EMAIL_ADDRESS][DOMAIN_NAME]"
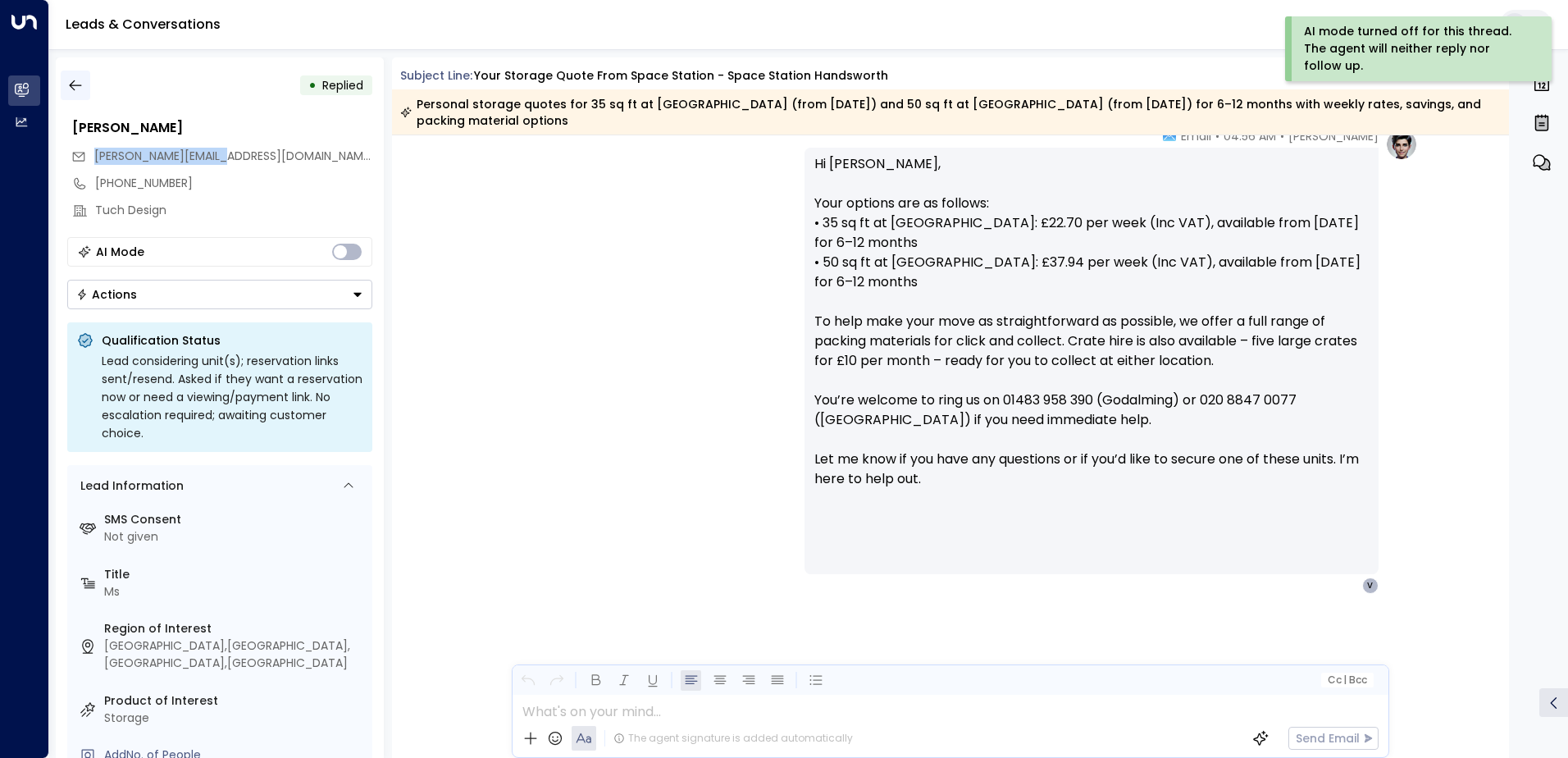
click at [73, 85] on icon "button" at bounding box center [75, 85] width 13 height 11
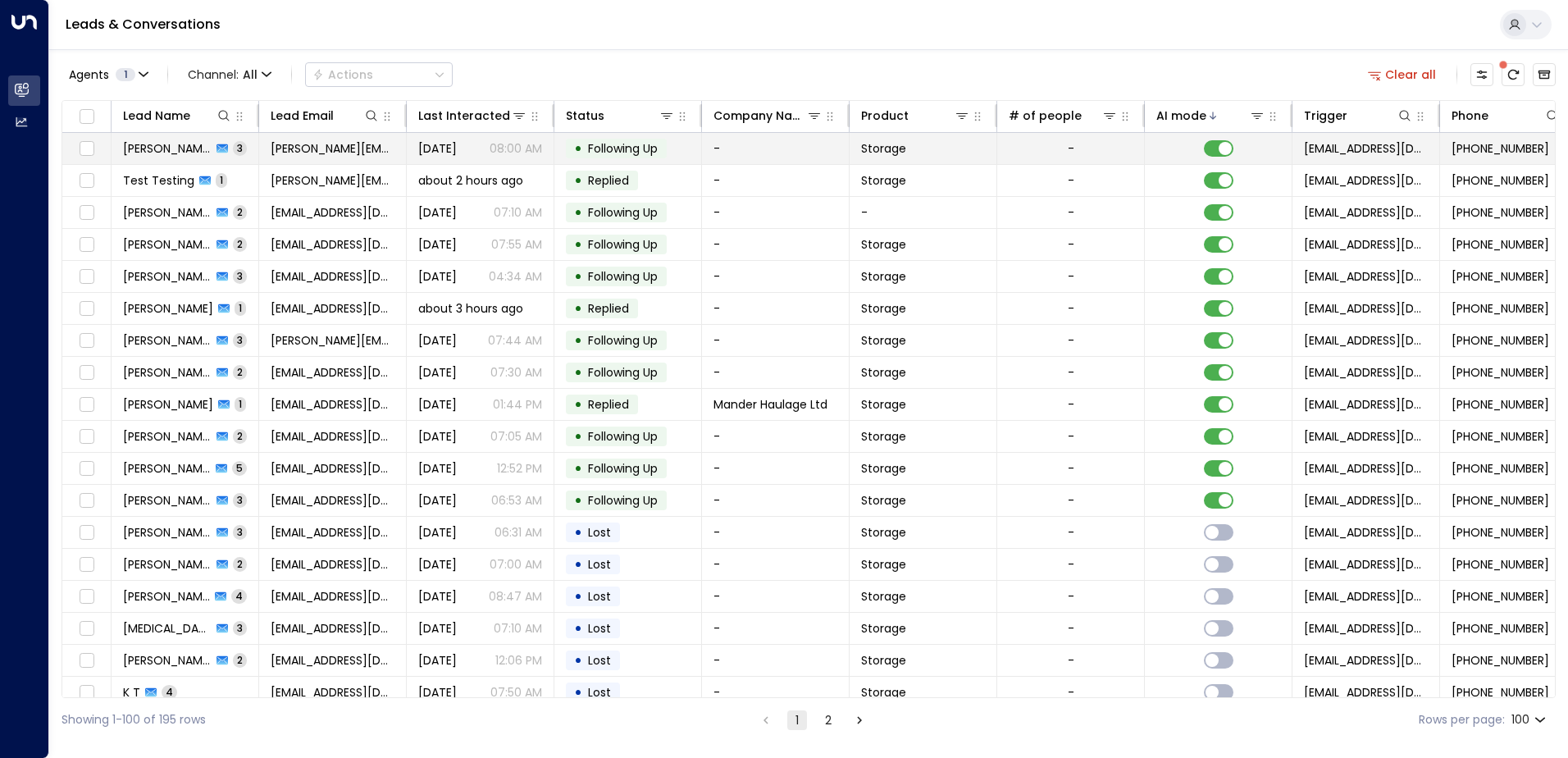
click at [245, 151] on td "[PERSON_NAME] 3" at bounding box center [185, 148] width 147 height 31
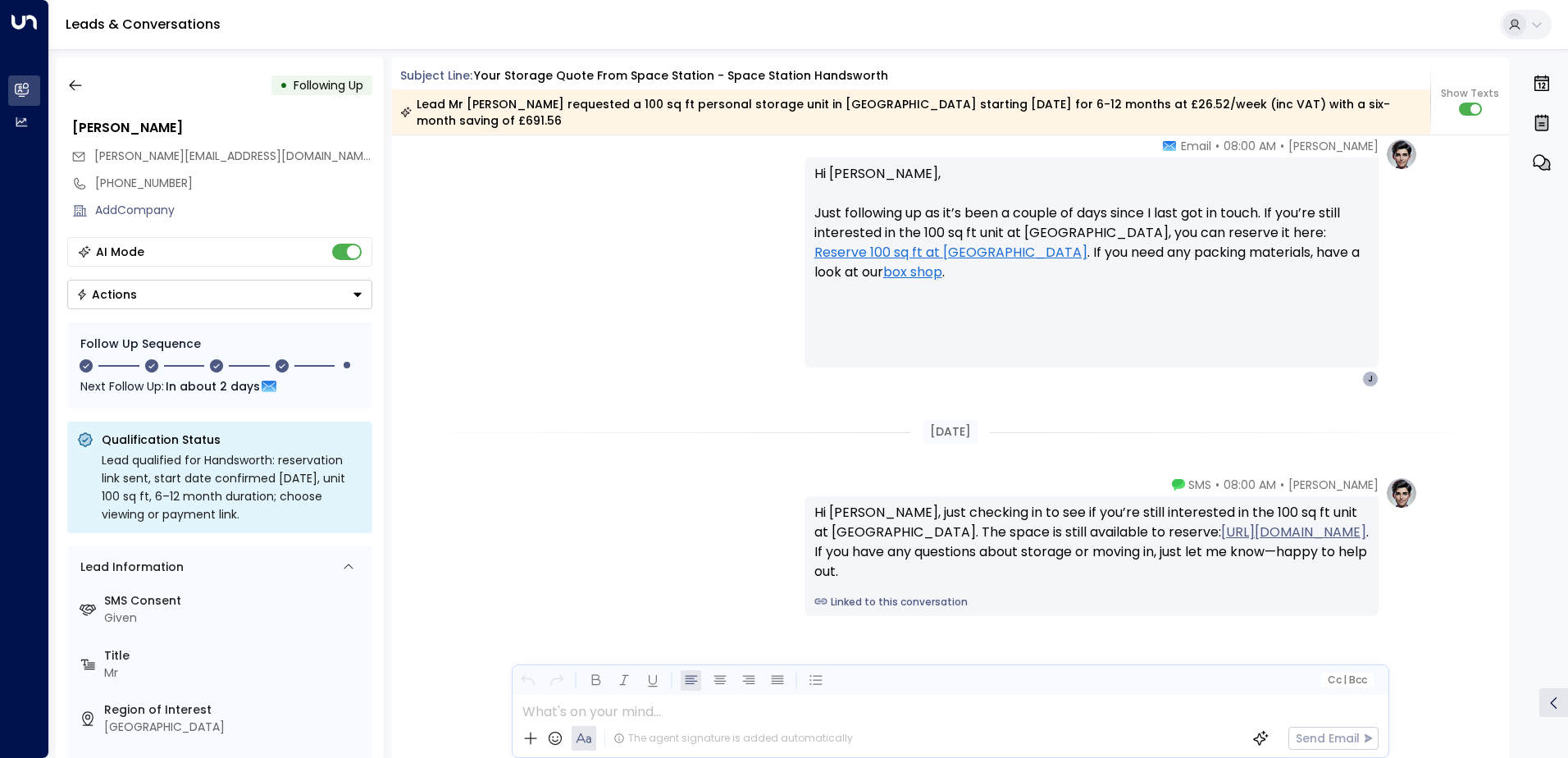
scroll to position [2510, 0]
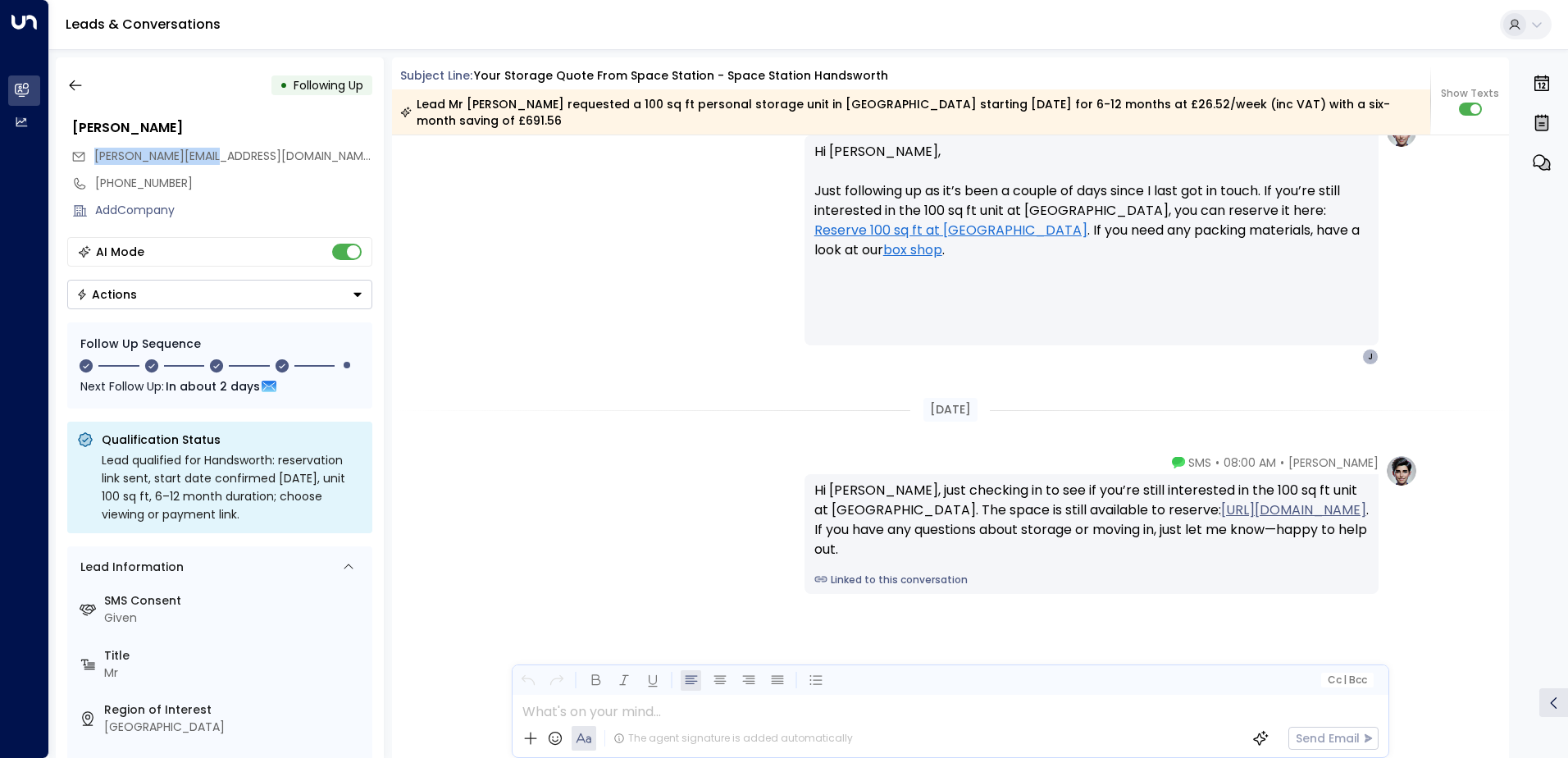
drag, startPoint x: 248, startPoint y: 157, endPoint x: 91, endPoint y: 166, distance: 157.3
click at [91, 166] on div "[PERSON_NAME][EMAIL_ADDRESS][DOMAIN_NAME]" at bounding box center [221, 156] width 301 height 27
drag, startPoint x: 91, startPoint y: 166, endPoint x: 123, endPoint y: 164, distance: 32.1
copy span "[PERSON_NAME][EMAIL_ADDRESS][DOMAIN_NAME]"
click at [80, 85] on icon "button" at bounding box center [75, 85] width 13 height 11
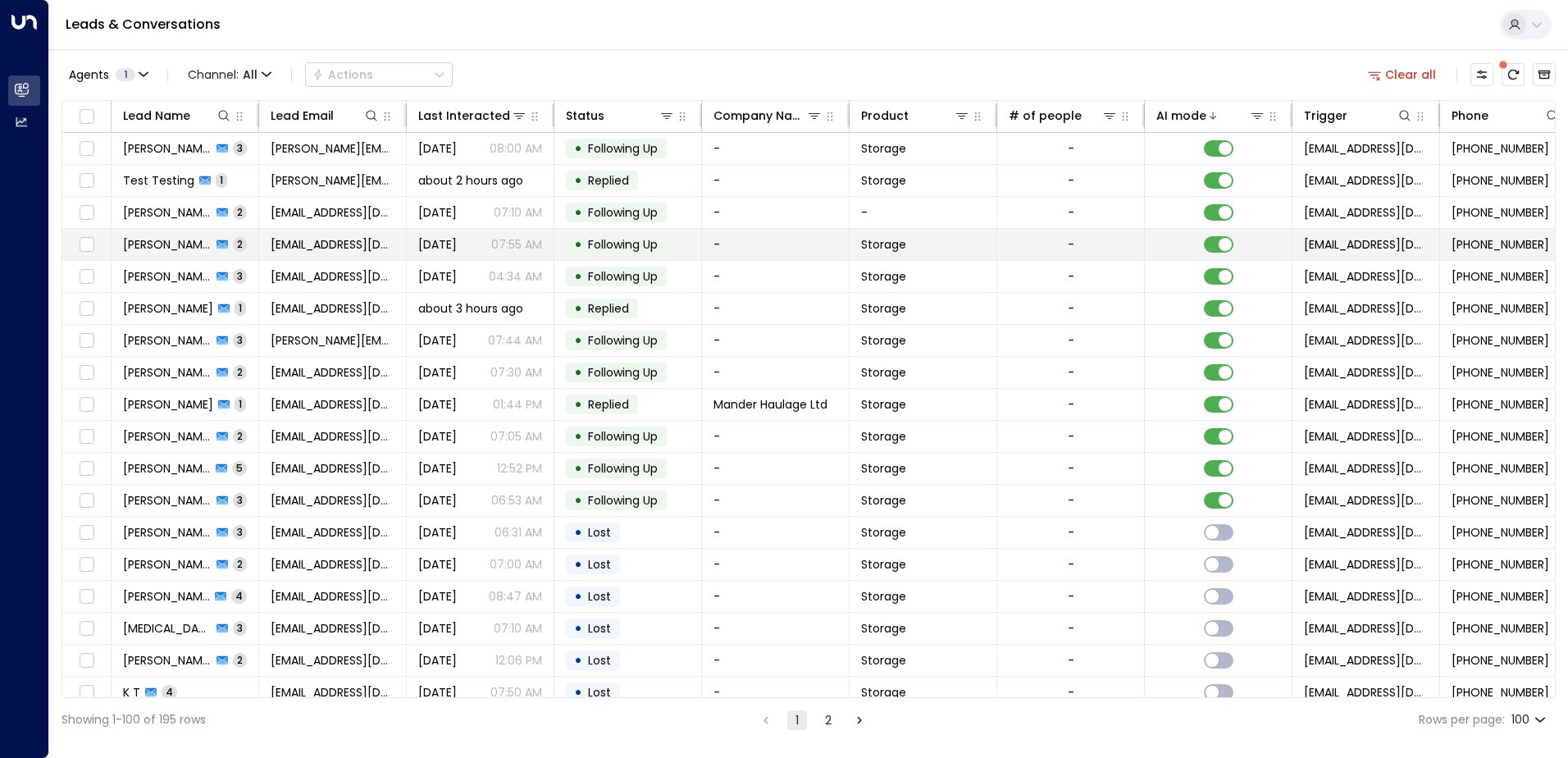
click at [245, 247] on td "[PERSON_NAME] 2" at bounding box center [185, 244] width 147 height 31
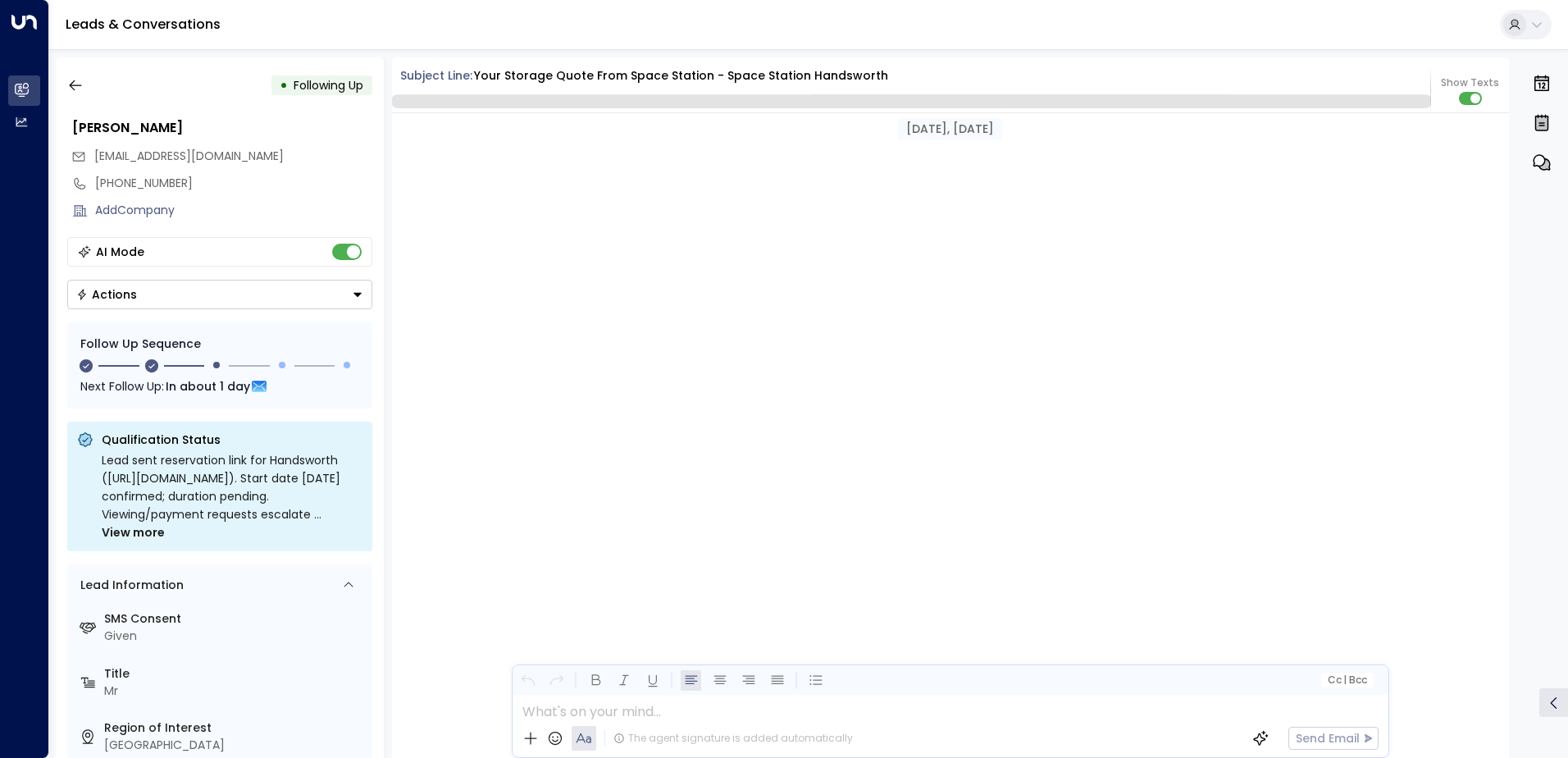
scroll to position [1622, 0]
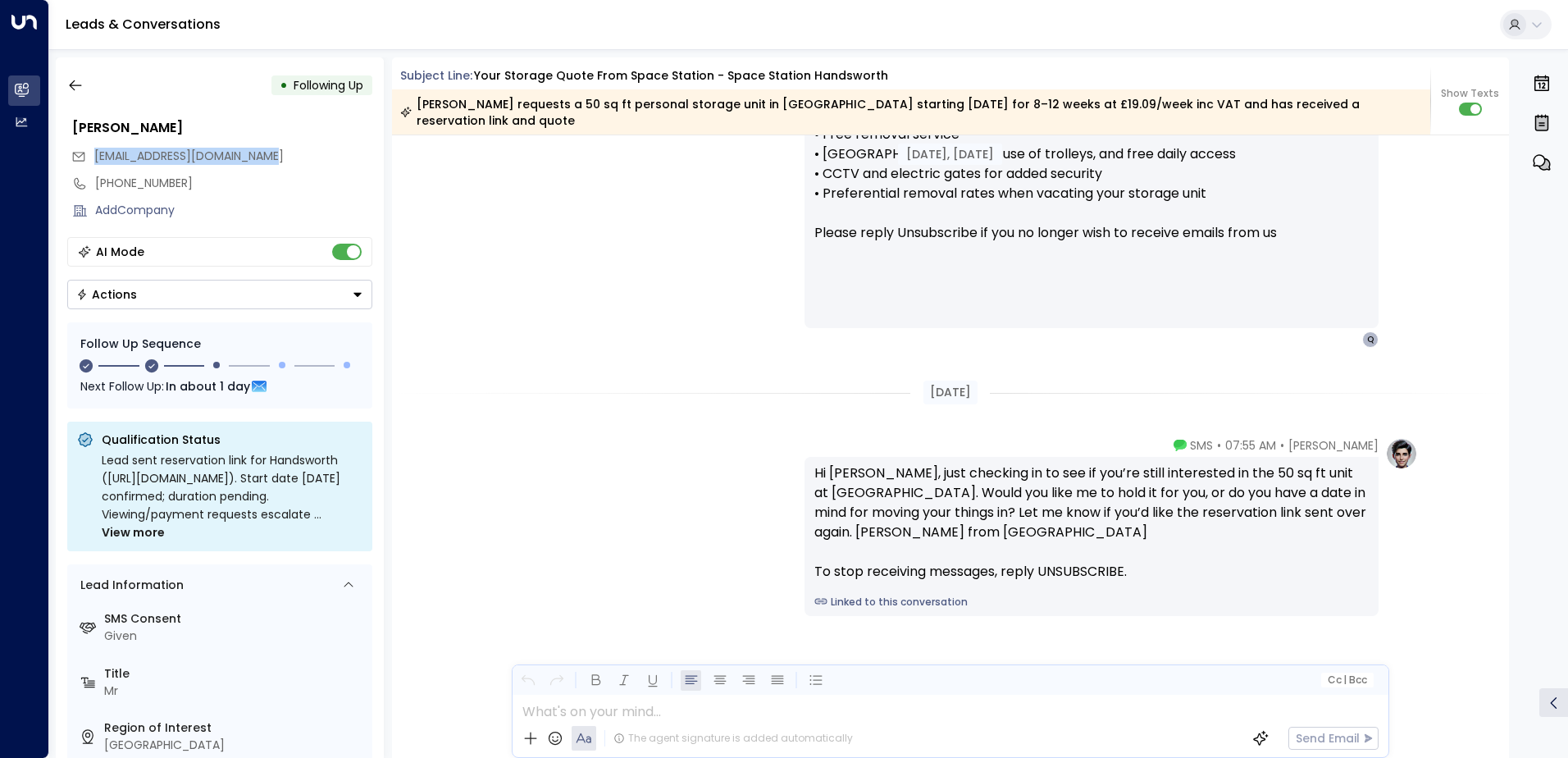
drag, startPoint x: 295, startPoint y: 154, endPoint x: 96, endPoint y: 160, distance: 199.1
click at [96, 160] on div "[EMAIL_ADDRESS][DOMAIN_NAME]" at bounding box center [221, 156] width 301 height 27
drag, startPoint x: 96, startPoint y: 160, endPoint x: 107, endPoint y: 160, distance: 11.0
copy span "[EMAIL_ADDRESS][DOMAIN_NAME]"
click at [68, 85] on icon "button" at bounding box center [75, 85] width 17 height 17
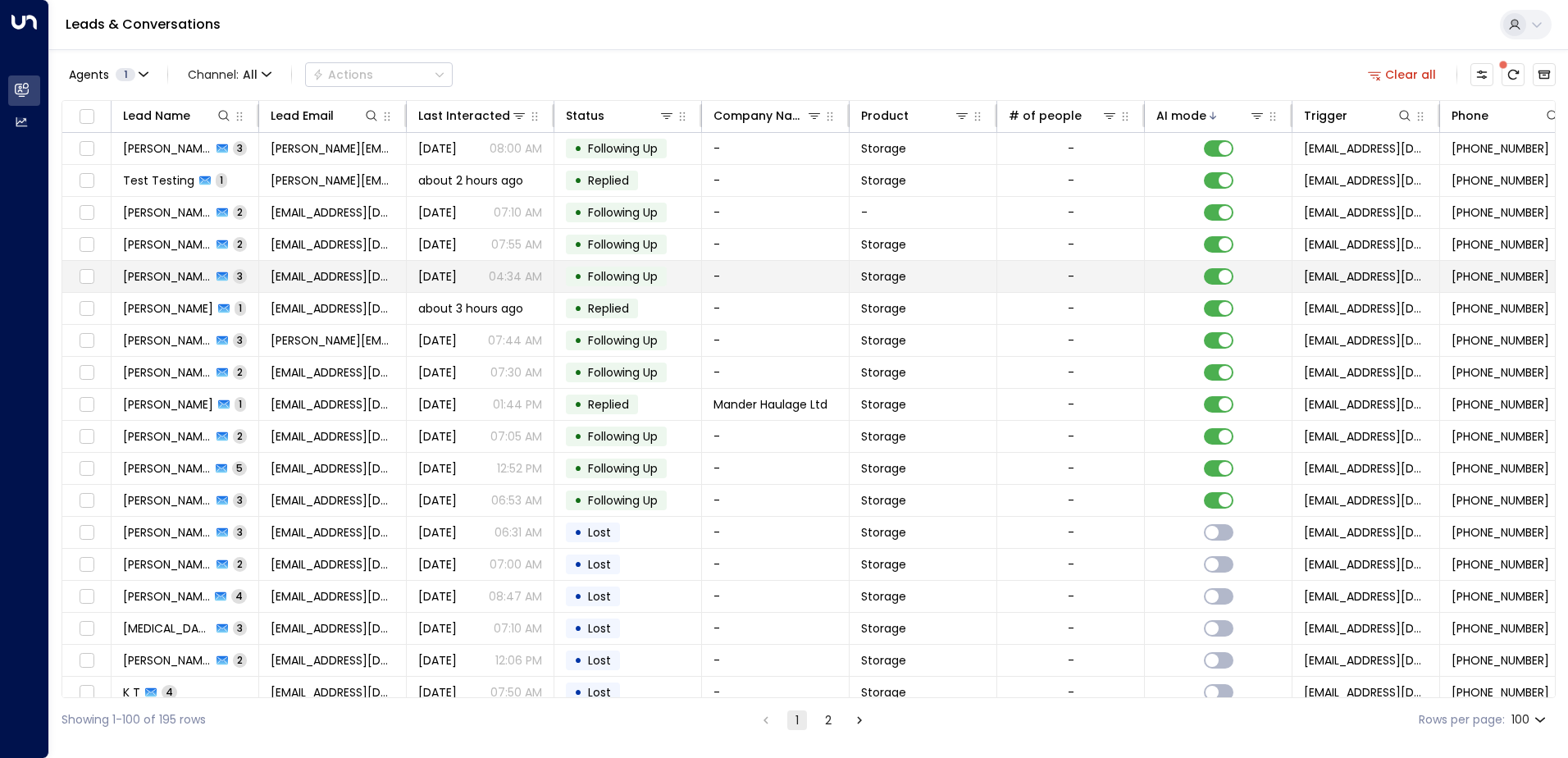
click at [260, 279] on td "[EMAIL_ADDRESS][DOMAIN_NAME]" at bounding box center [333, 276] width 147 height 31
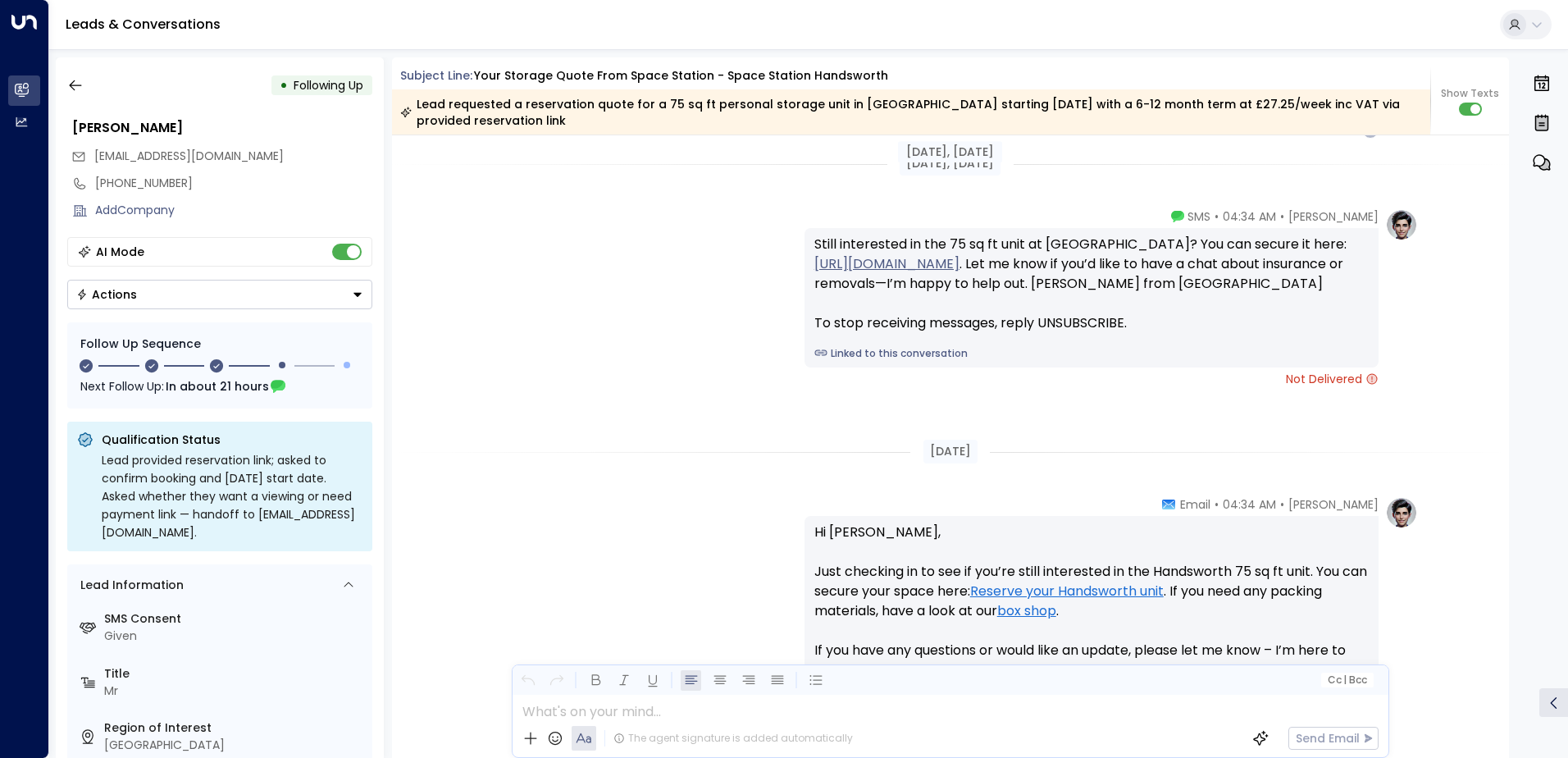
scroll to position [2082, 0]
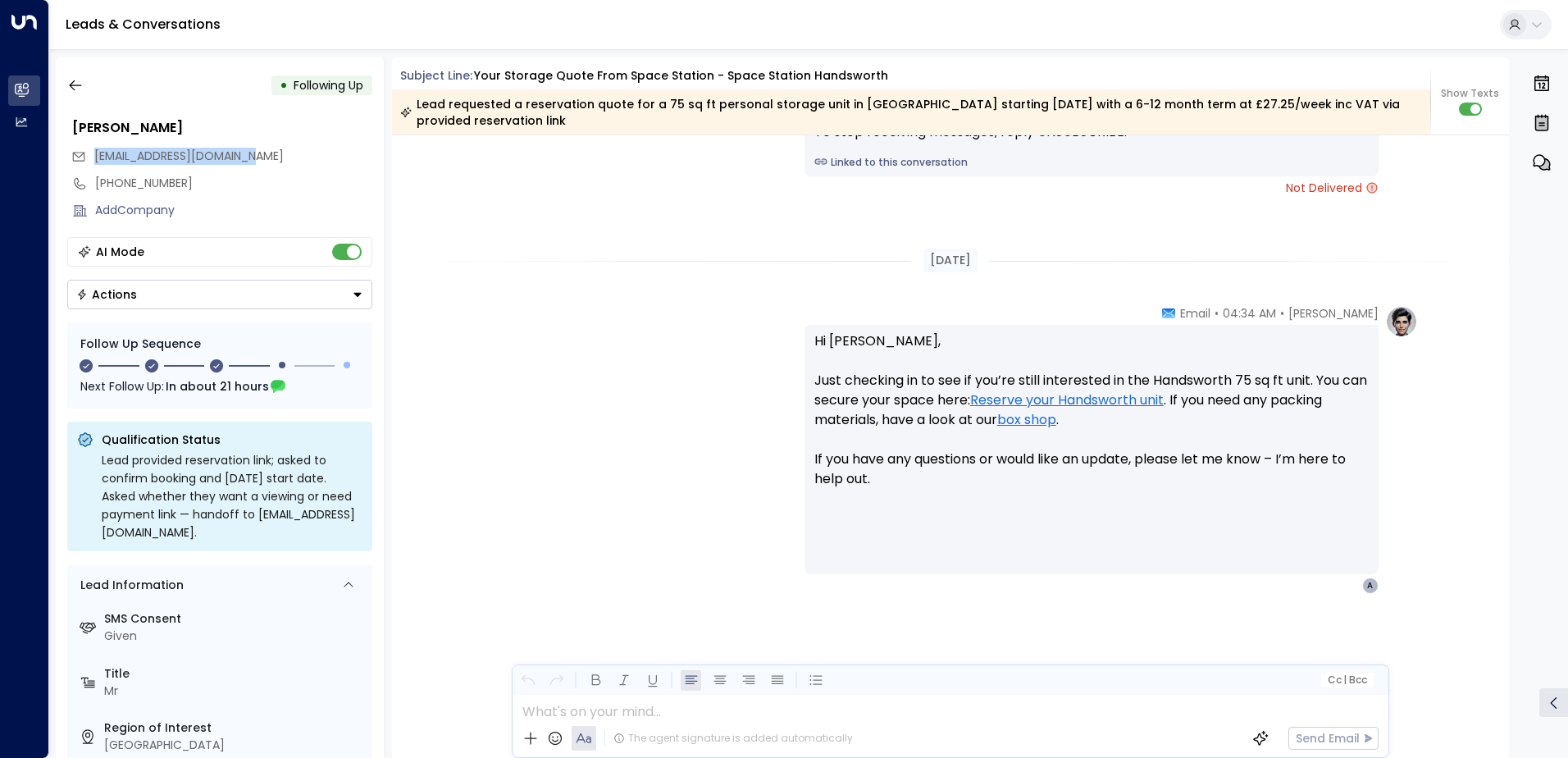
drag, startPoint x: 268, startPoint y: 155, endPoint x: 89, endPoint y: 151, distance: 179.0
click at [89, 151] on div "[EMAIL_ADDRESS][DOMAIN_NAME]" at bounding box center [221, 156] width 301 height 27
drag, startPoint x: 89, startPoint y: 151, endPoint x: 120, endPoint y: 155, distance: 31.3
copy span "[EMAIL_ADDRESS][DOMAIN_NAME]"
click at [82, 85] on icon "button" at bounding box center [75, 85] width 17 height 17
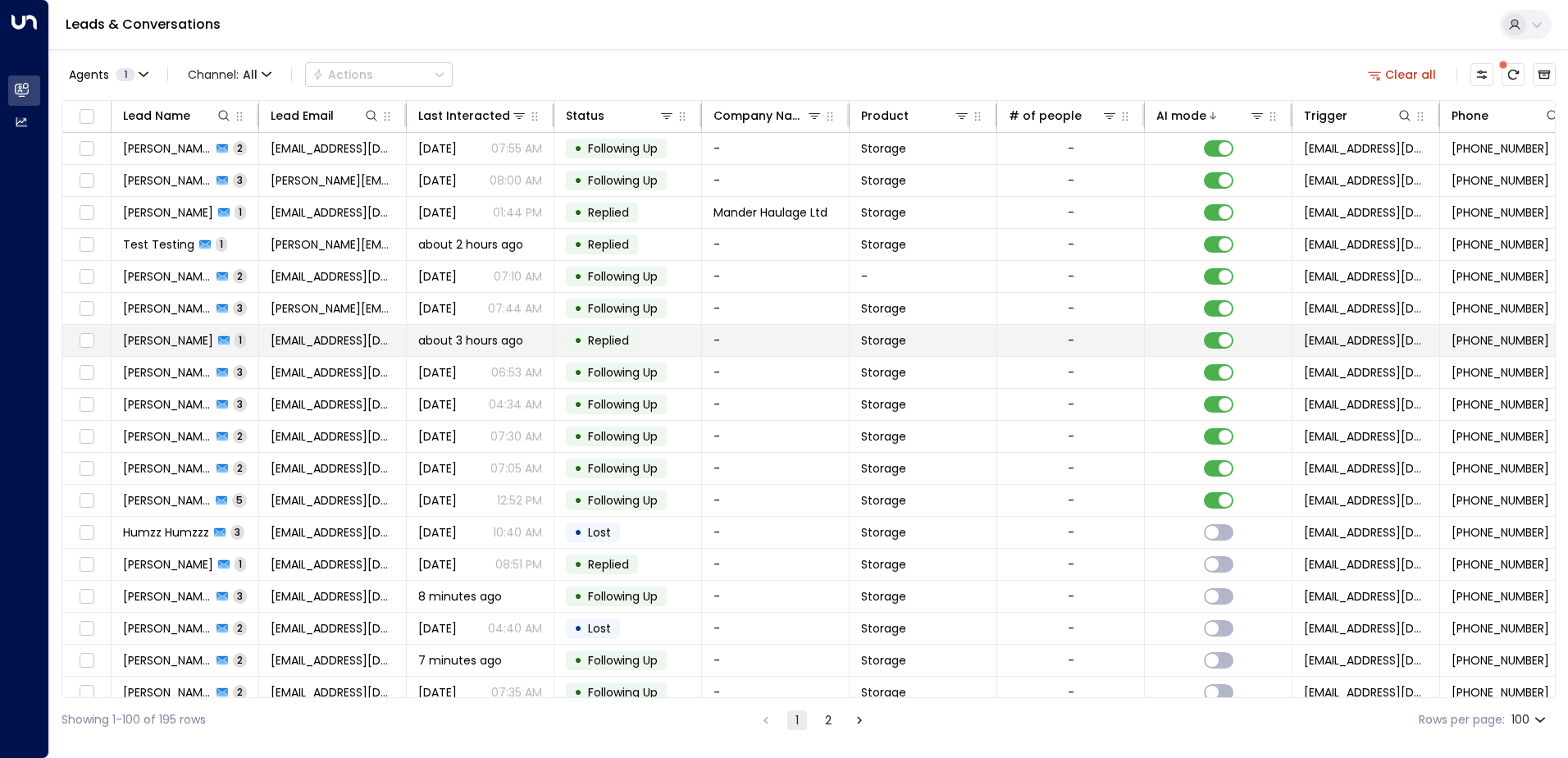
click at [251, 345] on td "[PERSON_NAME] 1" at bounding box center [185, 340] width 147 height 31
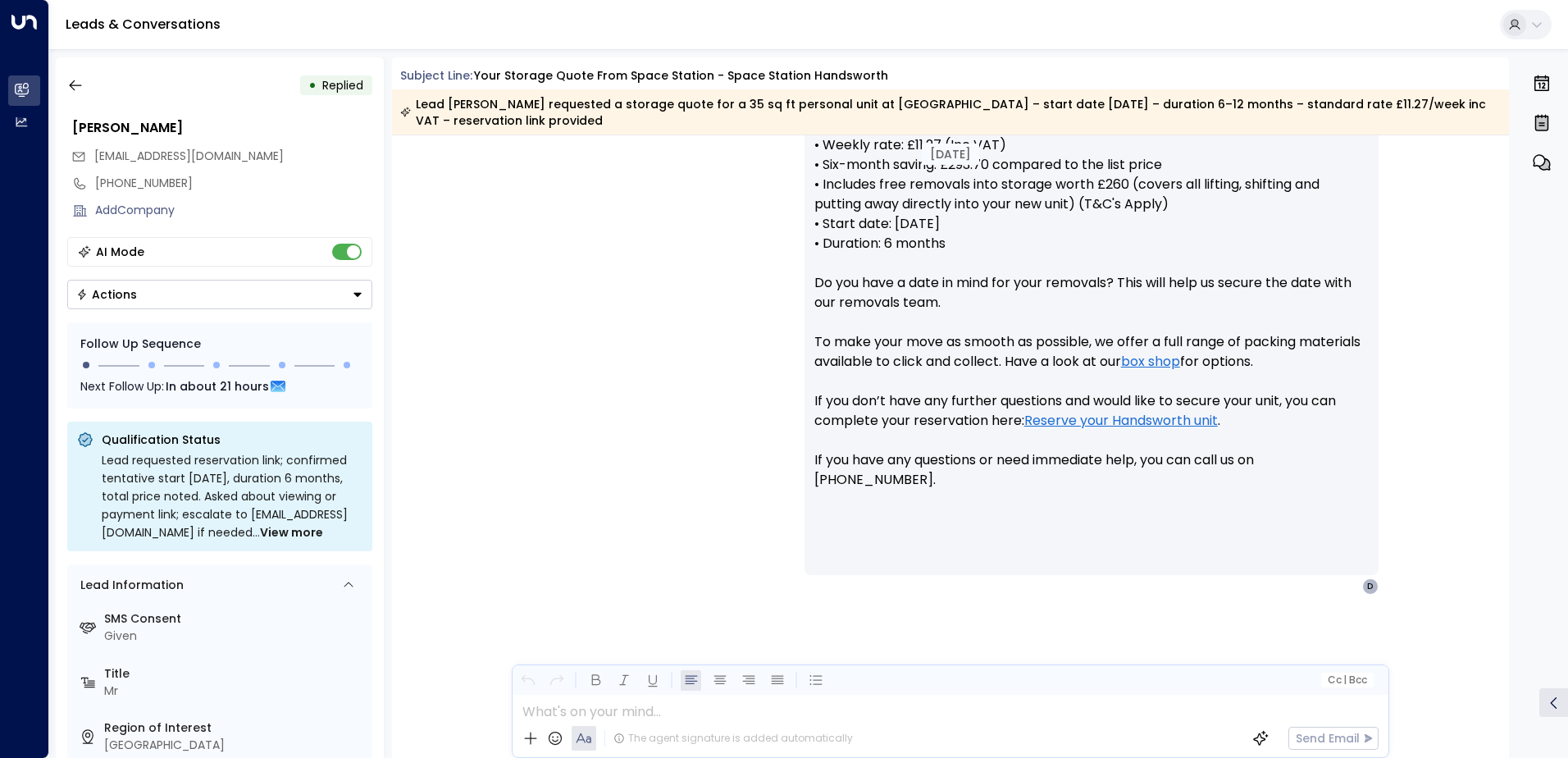
scroll to position [723, 0]
drag, startPoint x: 230, startPoint y: 151, endPoint x: 97, endPoint y: 164, distance: 133.6
click at [97, 164] on div "[EMAIL_ADDRESS][DOMAIN_NAME]" at bounding box center [221, 156] width 301 height 27
drag, startPoint x: 97, startPoint y: 164, endPoint x: 137, endPoint y: 157, distance: 40.6
copy span "[EMAIL_ADDRESS][DOMAIN_NAME]"
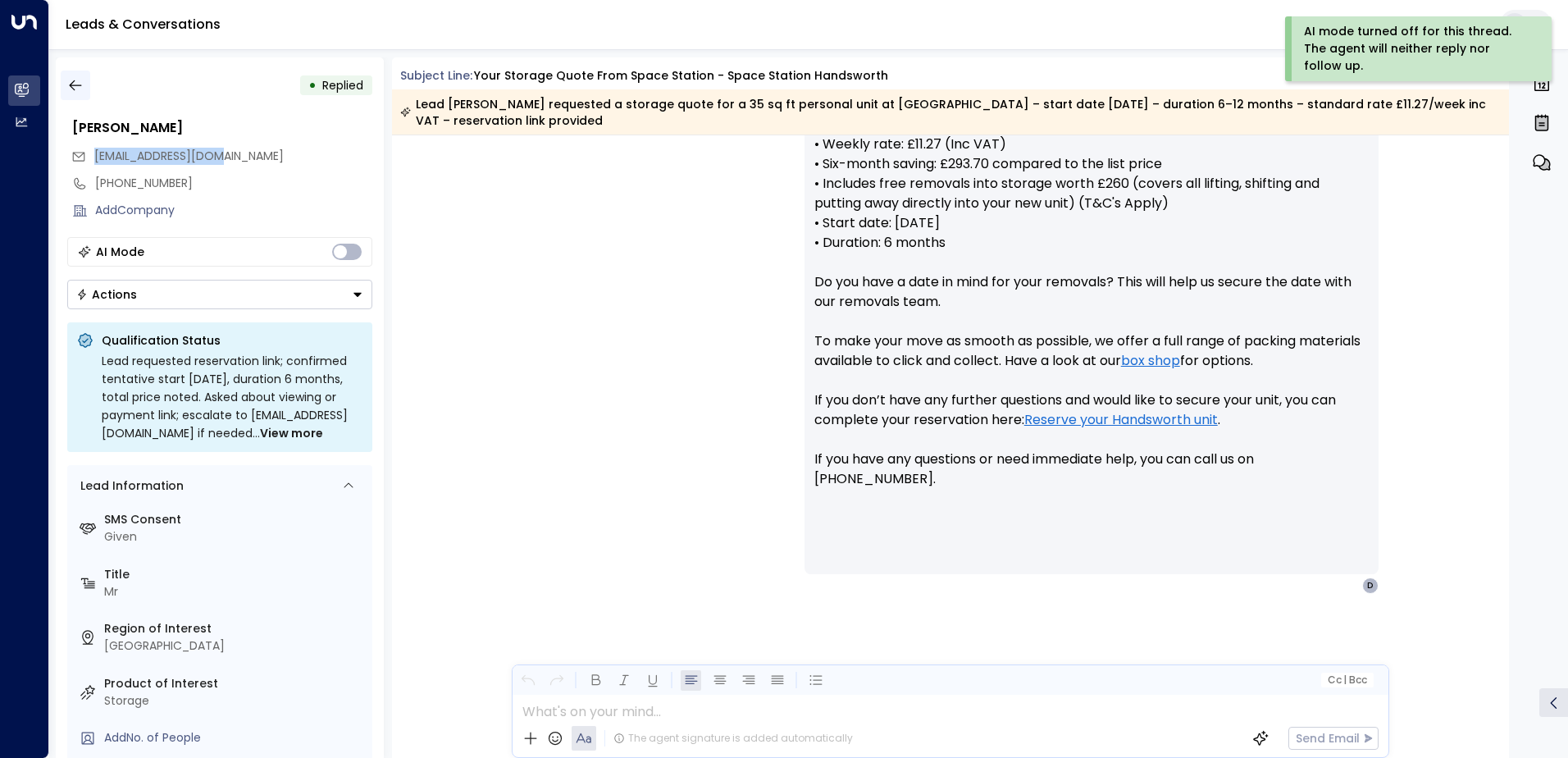
click at [80, 89] on icon "button" at bounding box center [75, 85] width 17 height 17
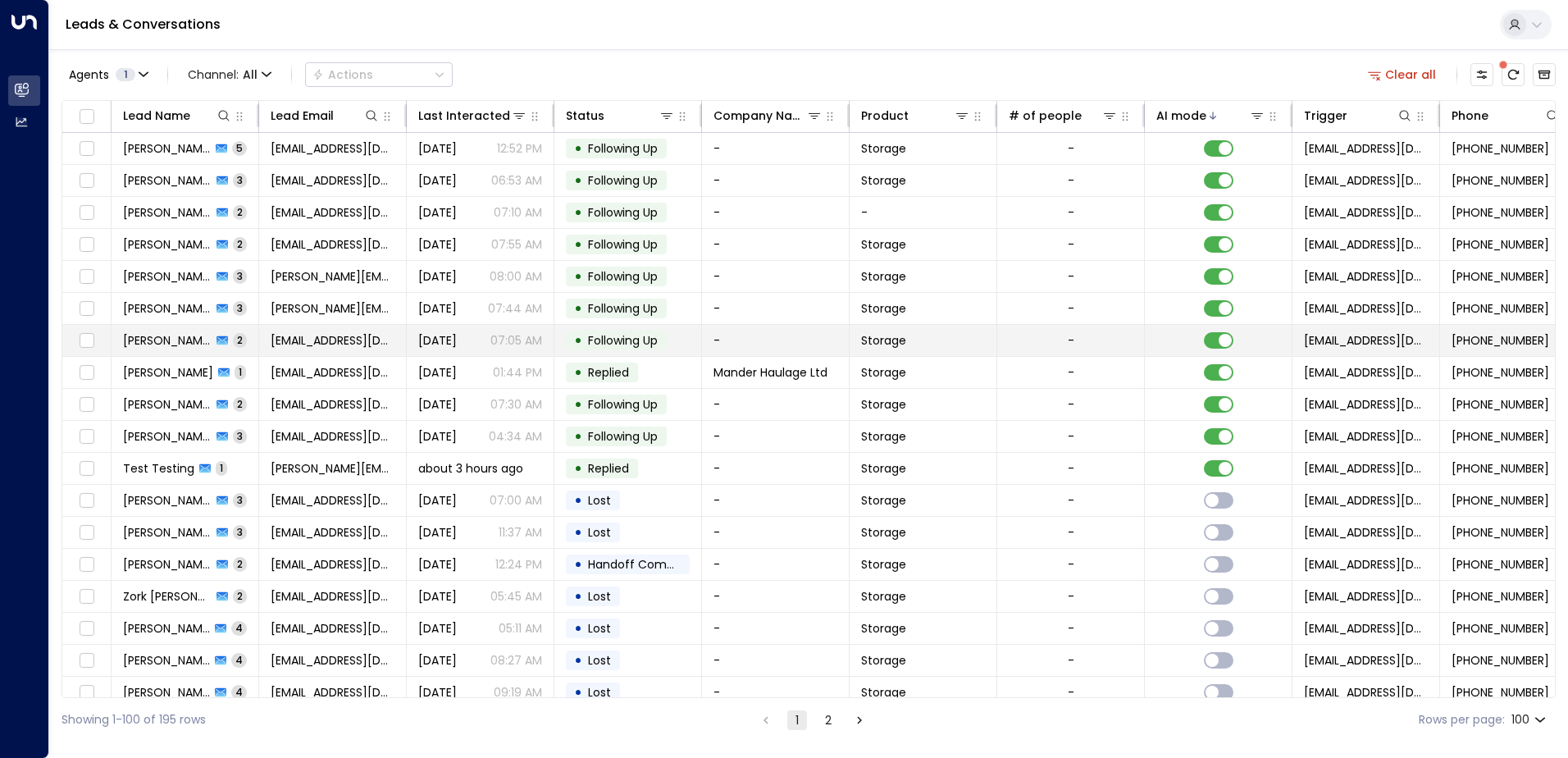
click at [235, 345] on td "[PERSON_NAME] 2" at bounding box center [185, 340] width 147 height 31
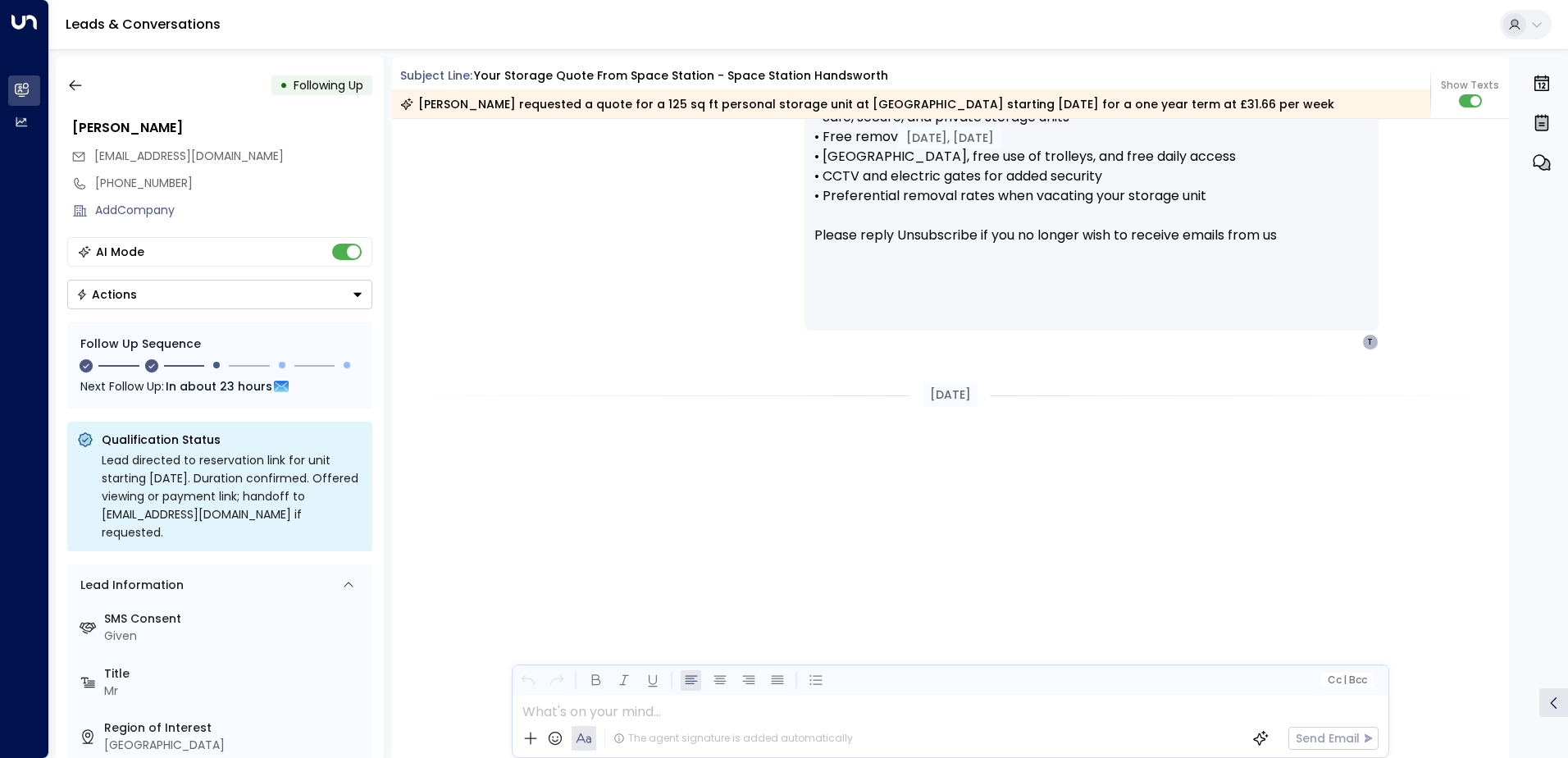
scroll to position [1608, 0]
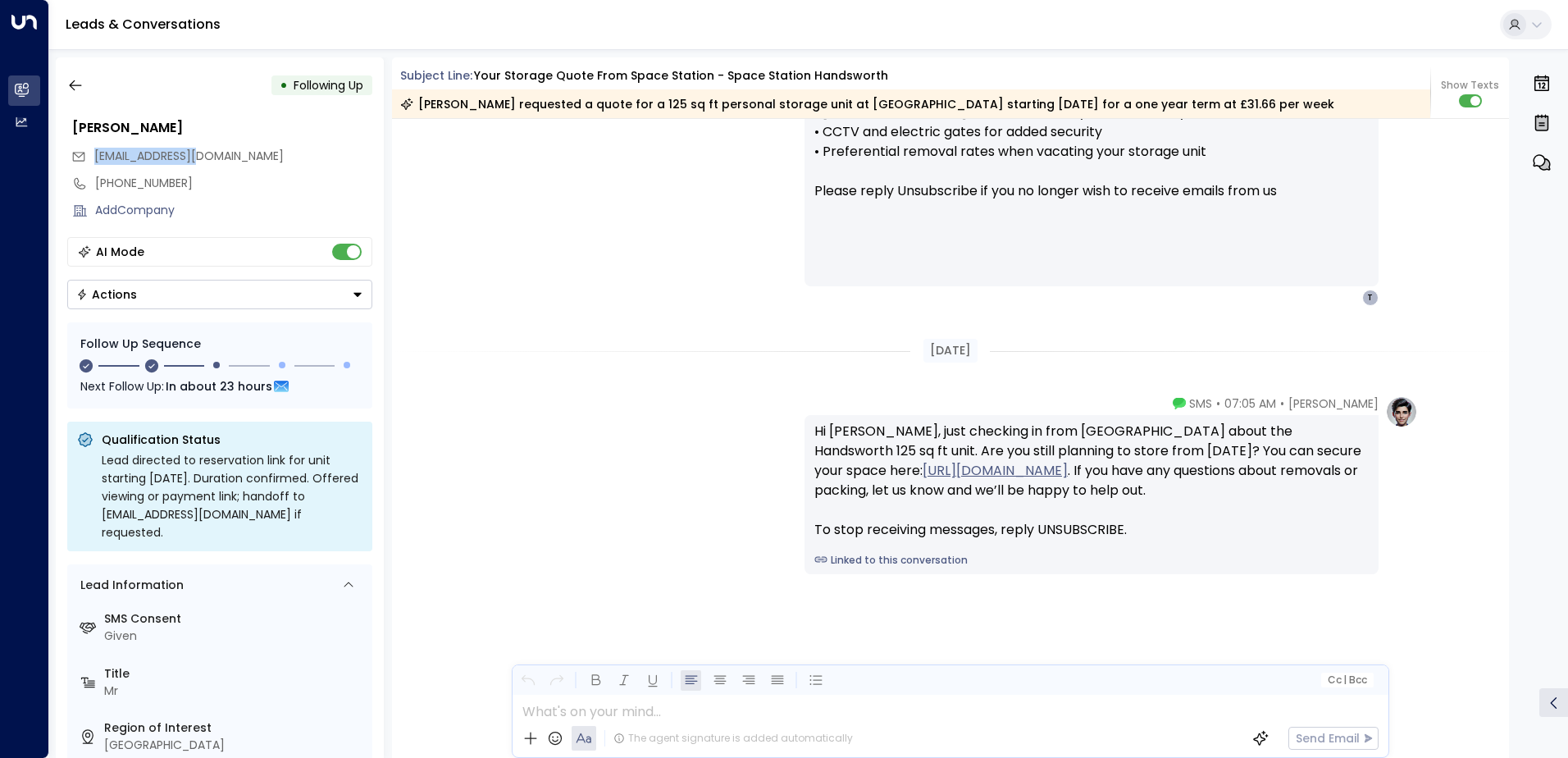
drag, startPoint x: 235, startPoint y: 147, endPoint x: 90, endPoint y: 152, distance: 145.1
click at [90, 152] on div "[EMAIL_ADDRESS][DOMAIN_NAME]" at bounding box center [221, 156] width 301 height 27
drag, startPoint x: 90, startPoint y: 152, endPoint x: 126, endPoint y: 157, distance: 36.3
copy span "[EMAIL_ADDRESS][DOMAIN_NAME]"
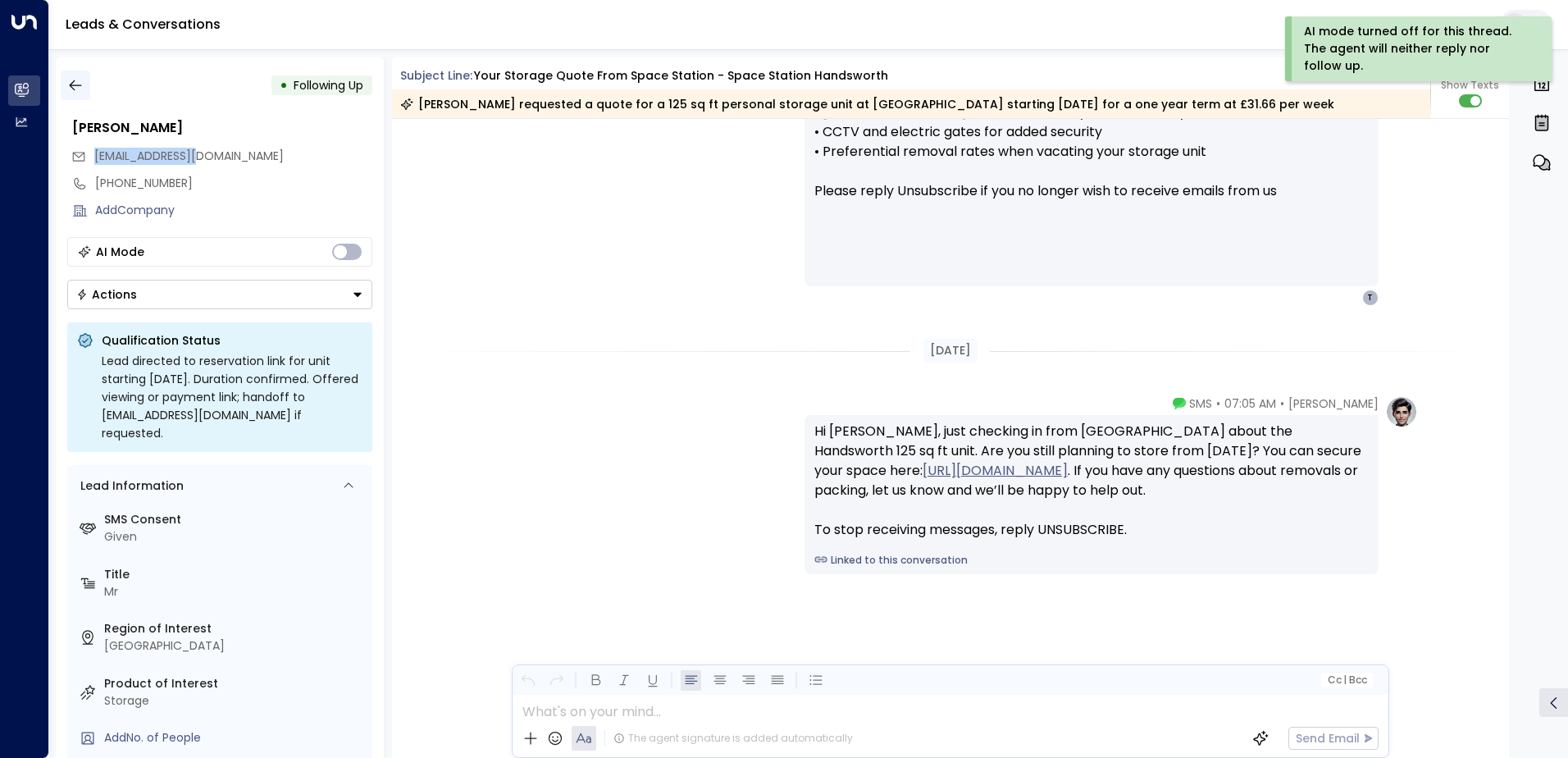
click at [71, 84] on icon "button" at bounding box center [75, 85] width 13 height 11
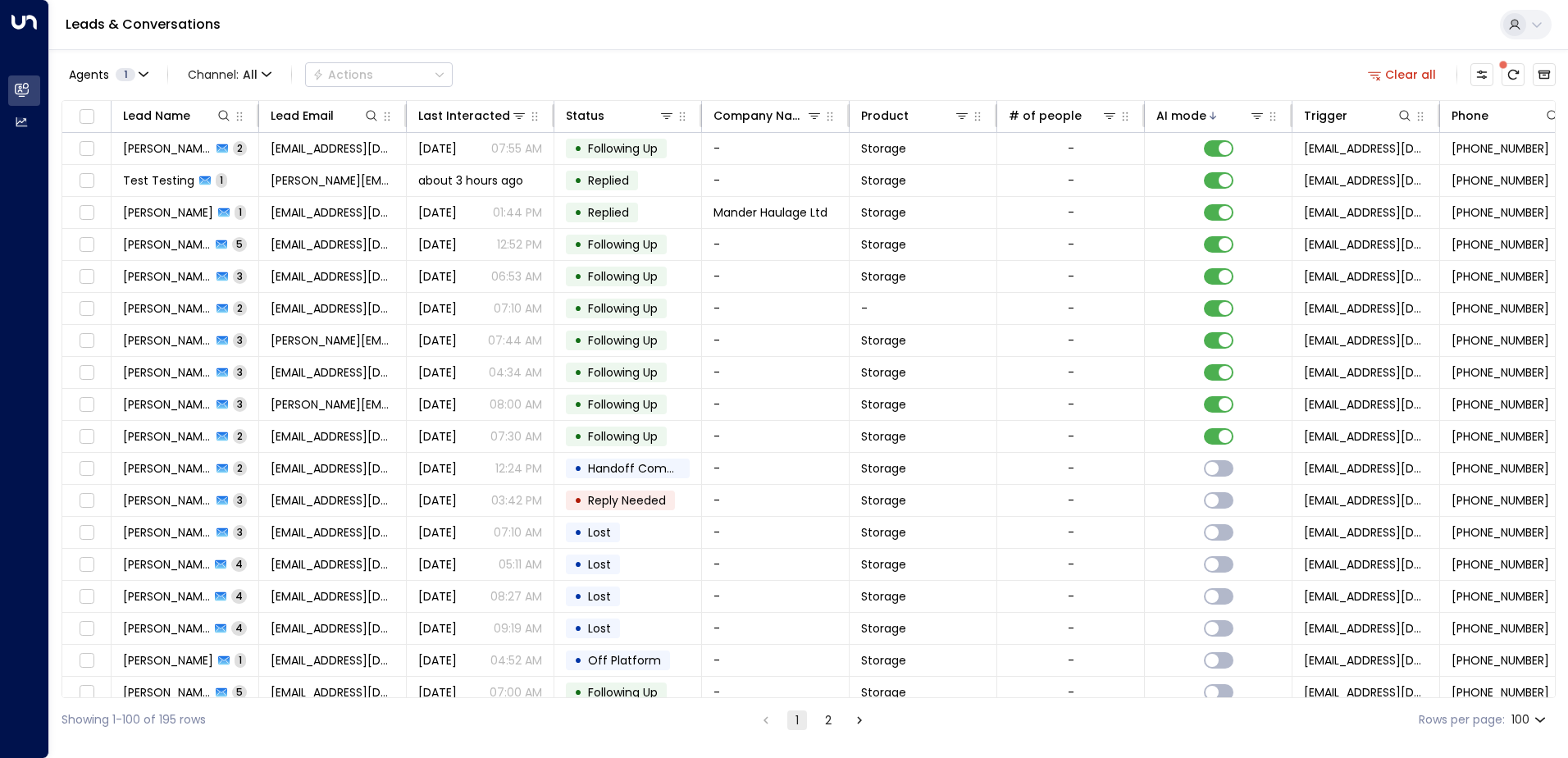
drag, startPoint x: 249, startPoint y: 399, endPoint x: 52, endPoint y: 389, distance: 197.3
click at [52, 389] on div "Agents 1 Channel: All Actions Clear all Lead Name Lead Email Last Interacted St…" at bounding box center [809, 395] width 1519 height 693
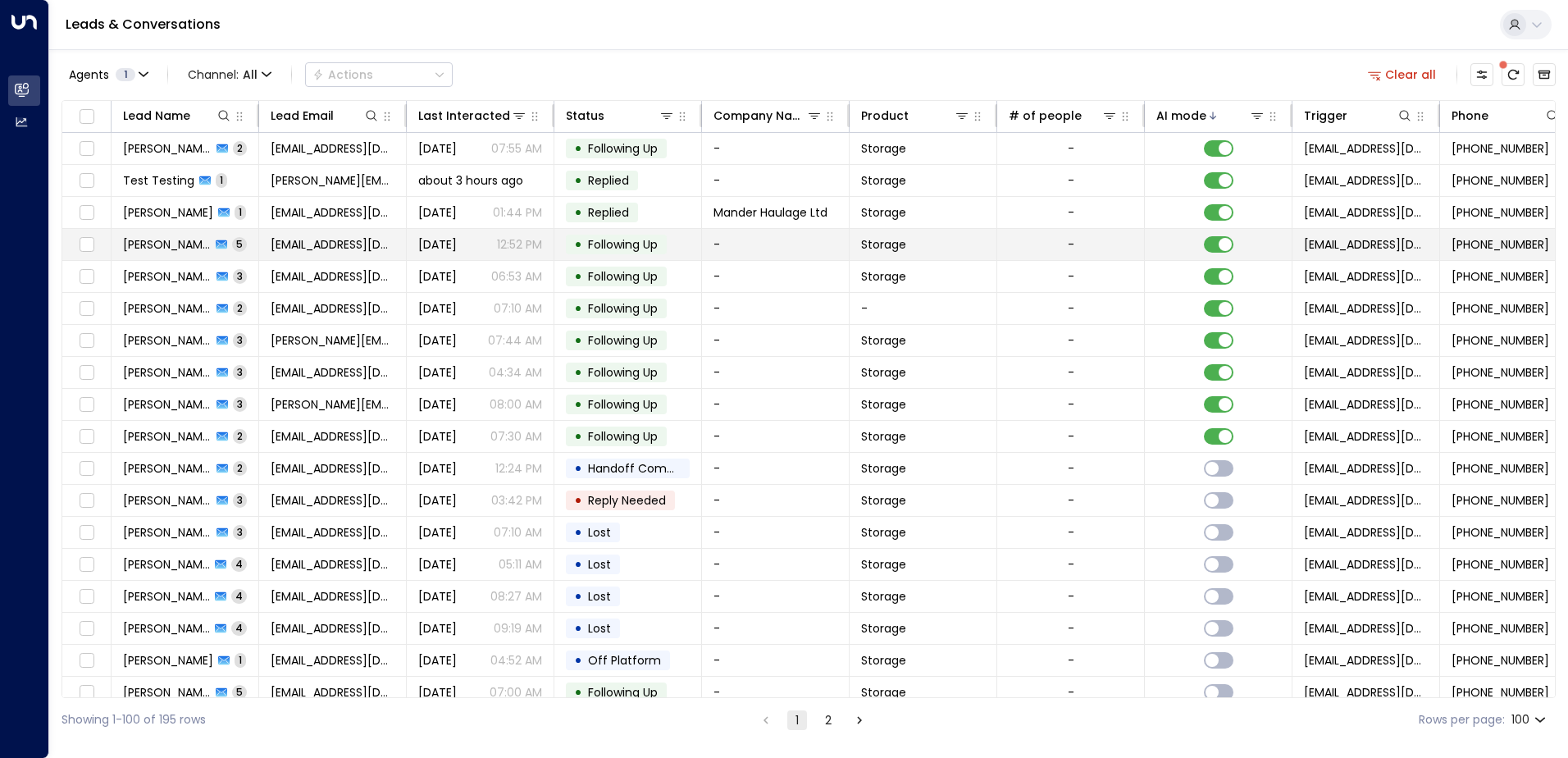
click at [264, 252] on td "[EMAIL_ADDRESS][DOMAIN_NAME]" at bounding box center [333, 244] width 147 height 31
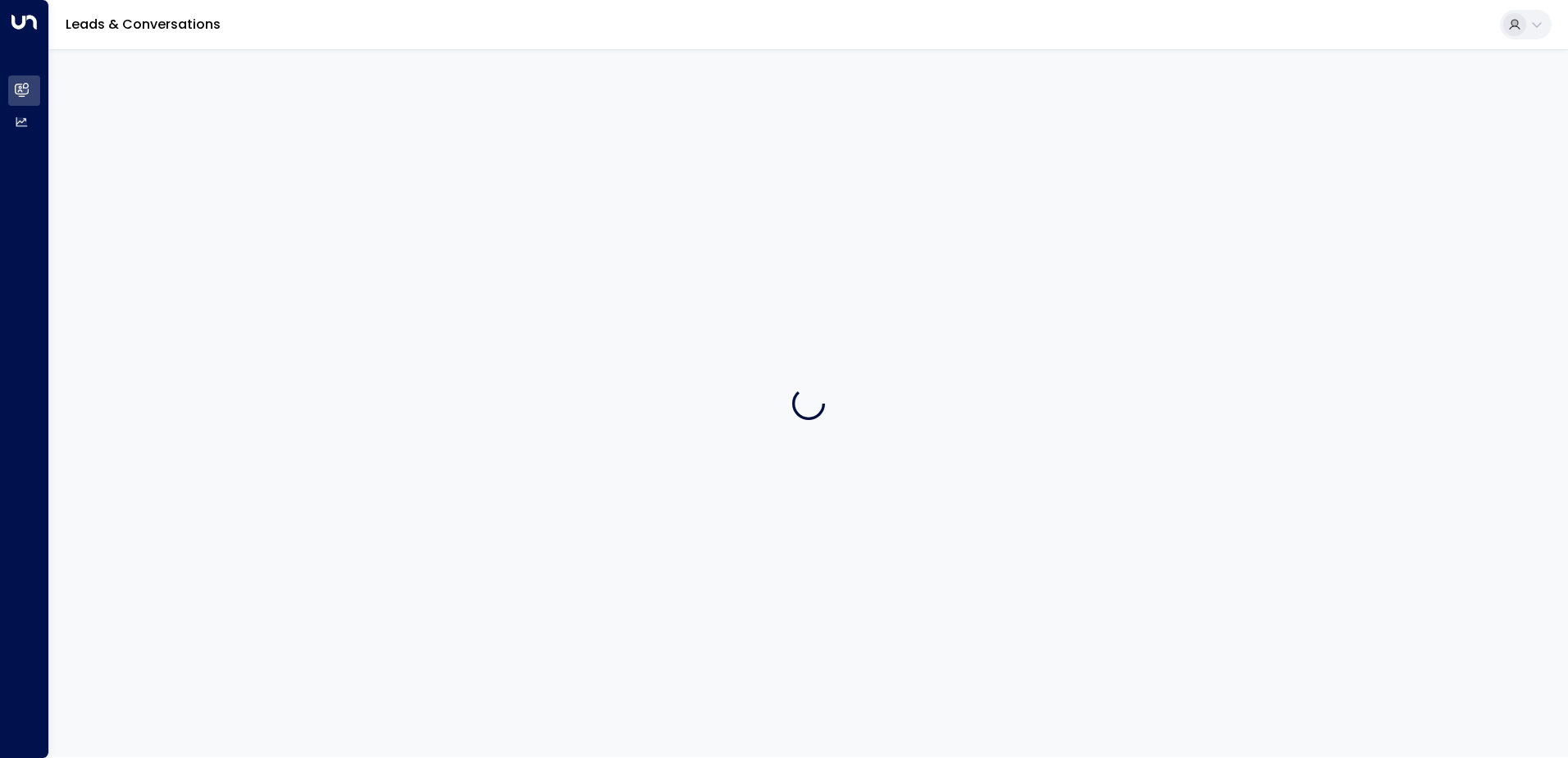
click at [264, 252] on div at bounding box center [809, 403] width 1519 height 708
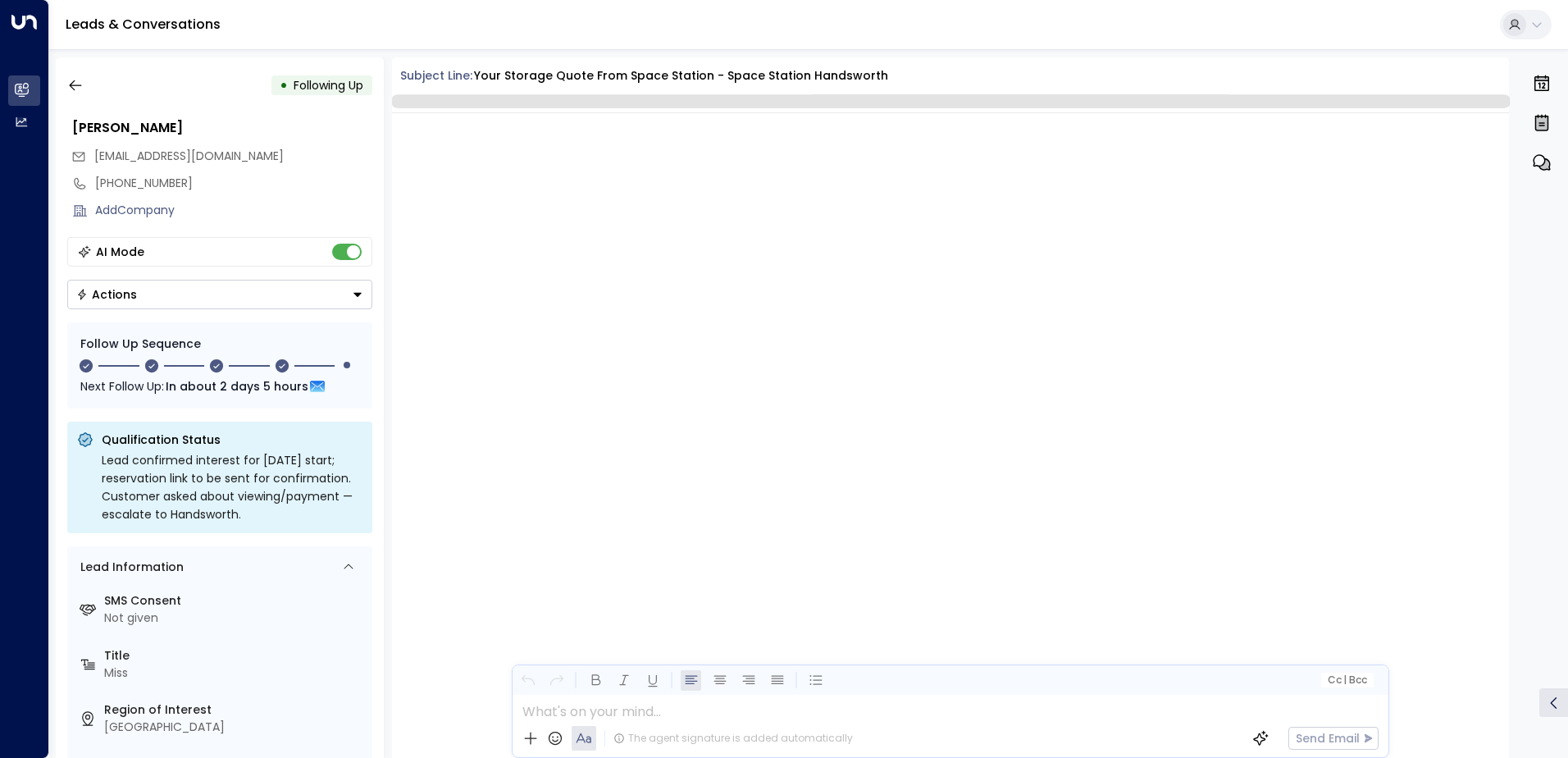
scroll to position [2711, 0]
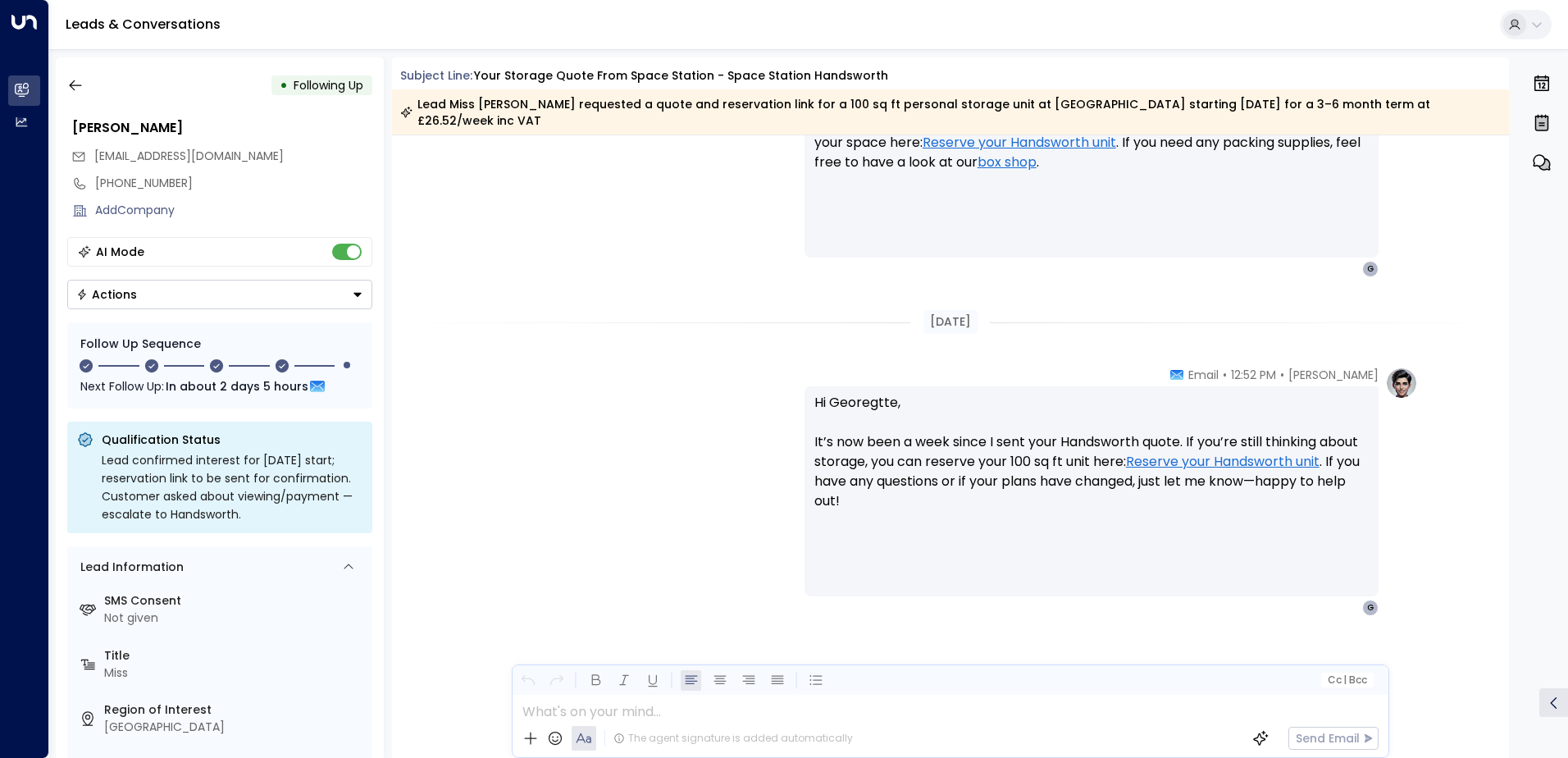
click at [266, 196] on div "[PHONE_NUMBER]" at bounding box center [219, 183] width 306 height 27
drag, startPoint x: 284, startPoint y: 157, endPoint x: 93, endPoint y: 158, distance: 191.0
click at [93, 158] on div "[EMAIL_ADDRESS][DOMAIN_NAME]" at bounding box center [221, 156] width 301 height 27
drag, startPoint x: 93, startPoint y: 158, endPoint x: 111, endPoint y: 159, distance: 18.0
copy span "[EMAIL_ADDRESS][DOMAIN_NAME]"
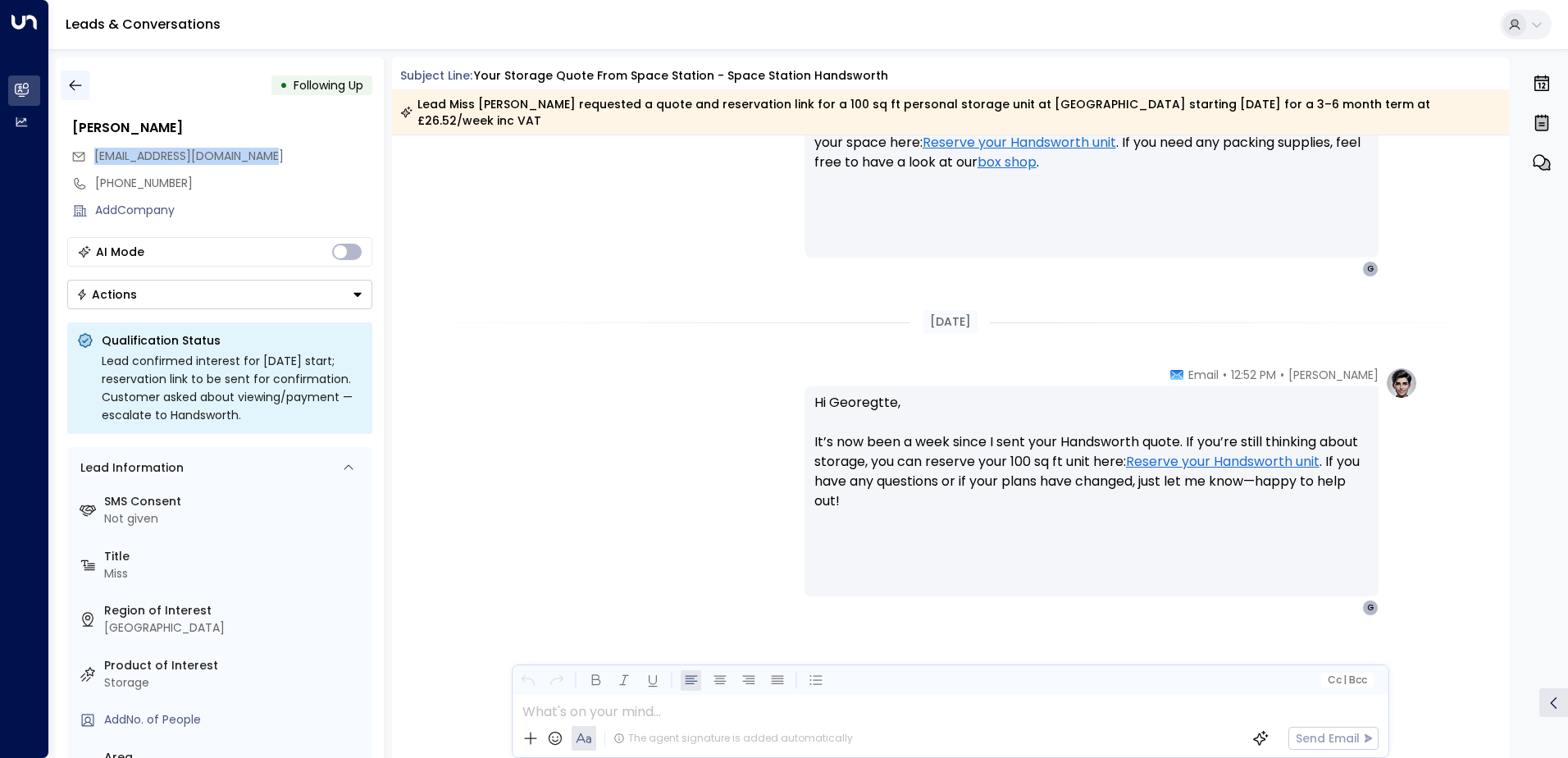
click at [76, 84] on icon "button" at bounding box center [75, 85] width 17 height 17
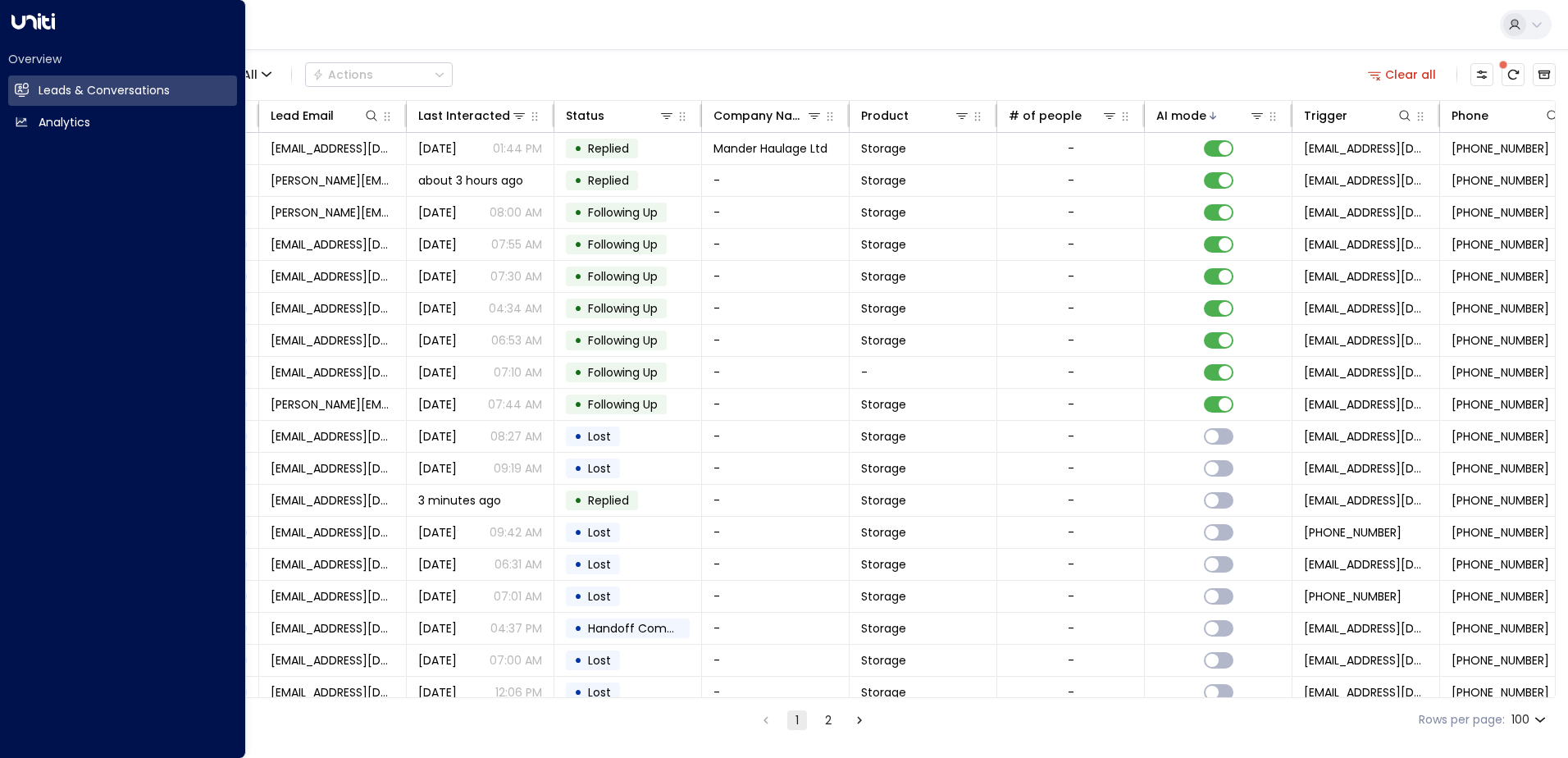
drag, startPoint x: 255, startPoint y: 402, endPoint x: 39, endPoint y: 229, distance: 276.7
click at [39, 229] on div "Overview Leads & Conversations Leads & Conversations Analytics Analytics" at bounding box center [123, 379] width 246 height 758
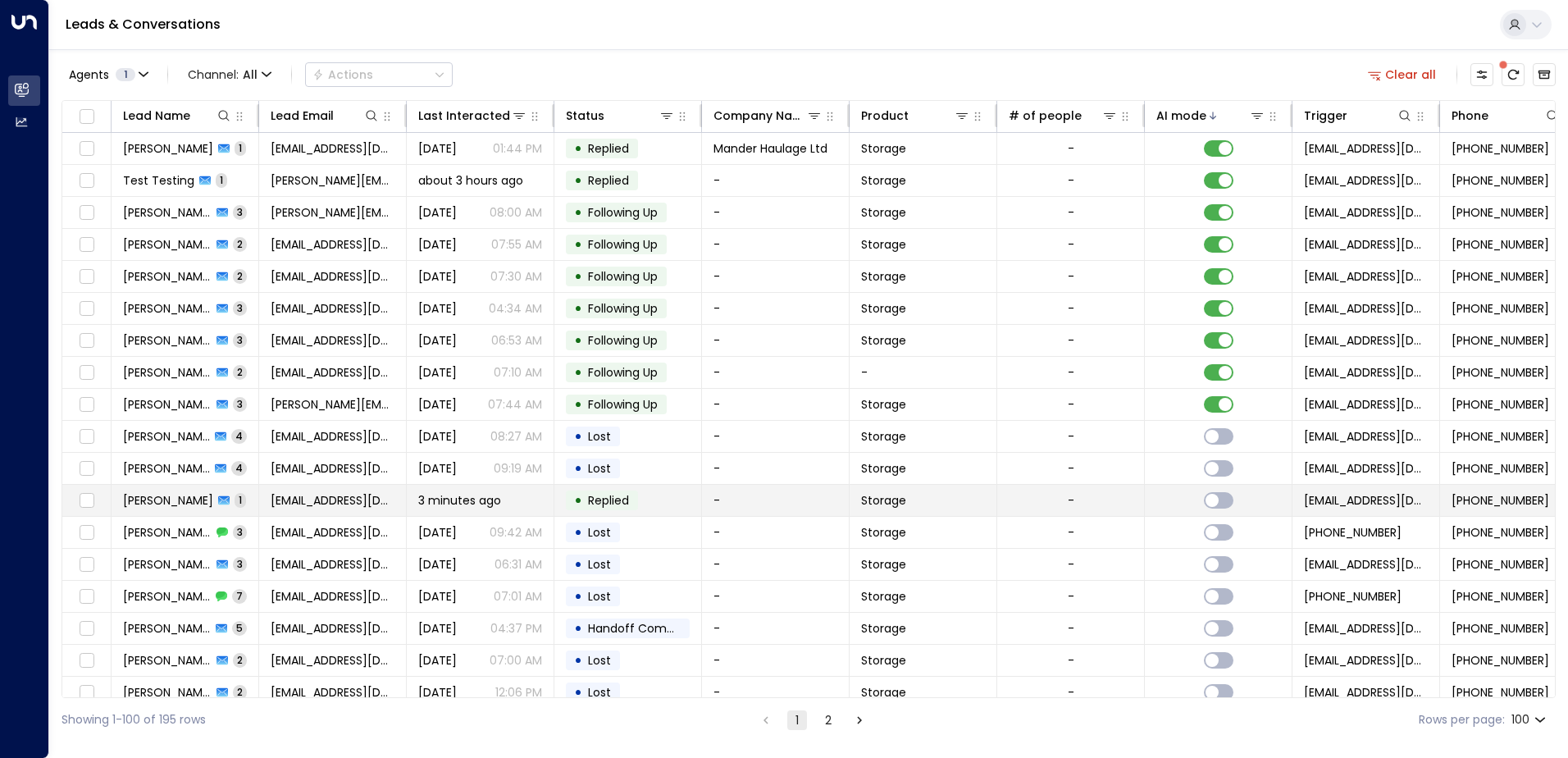
click at [531, 503] on div "3 minutes ago" at bounding box center [480, 501] width 124 height 17
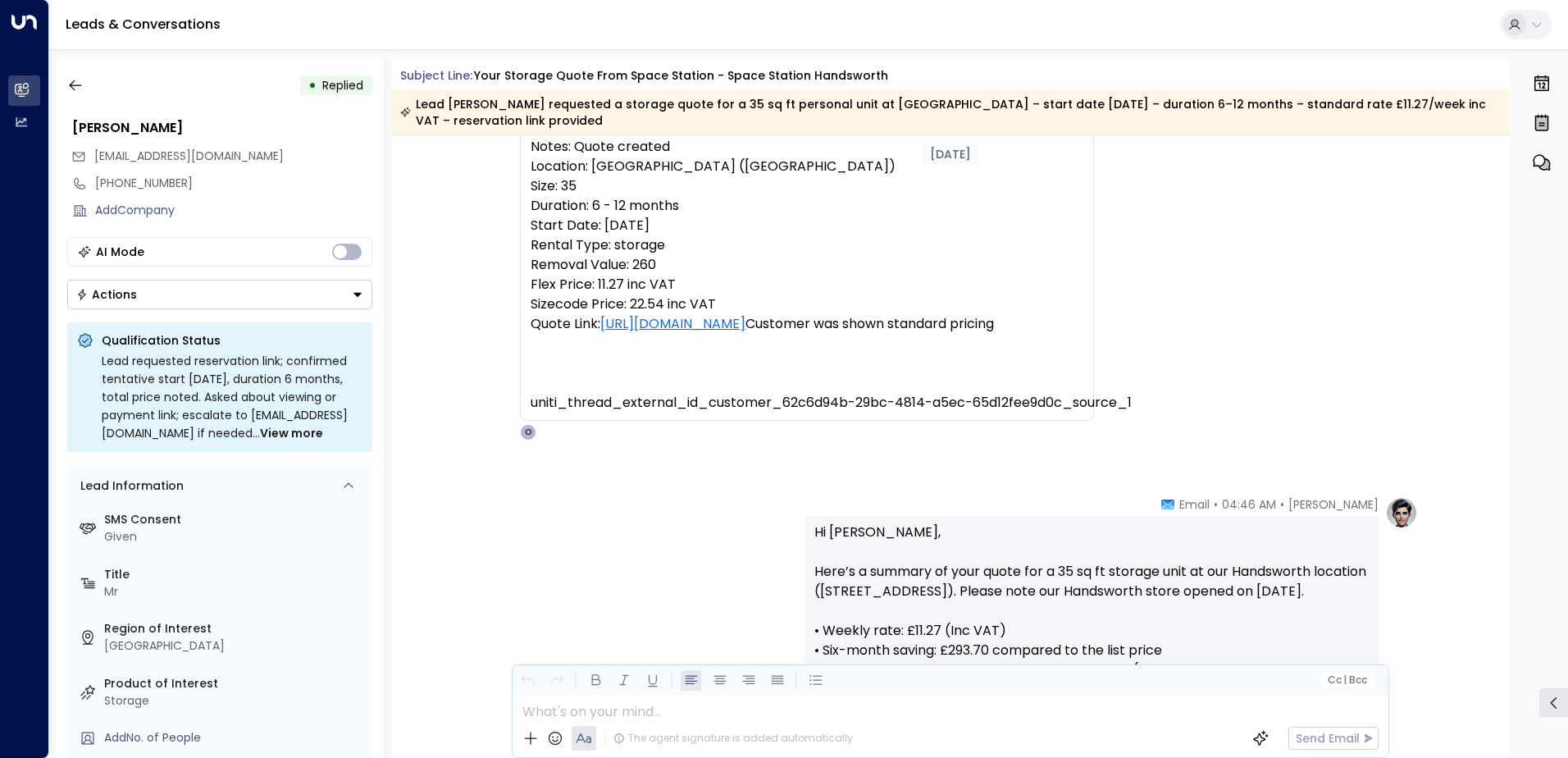
scroll to position [164, 0]
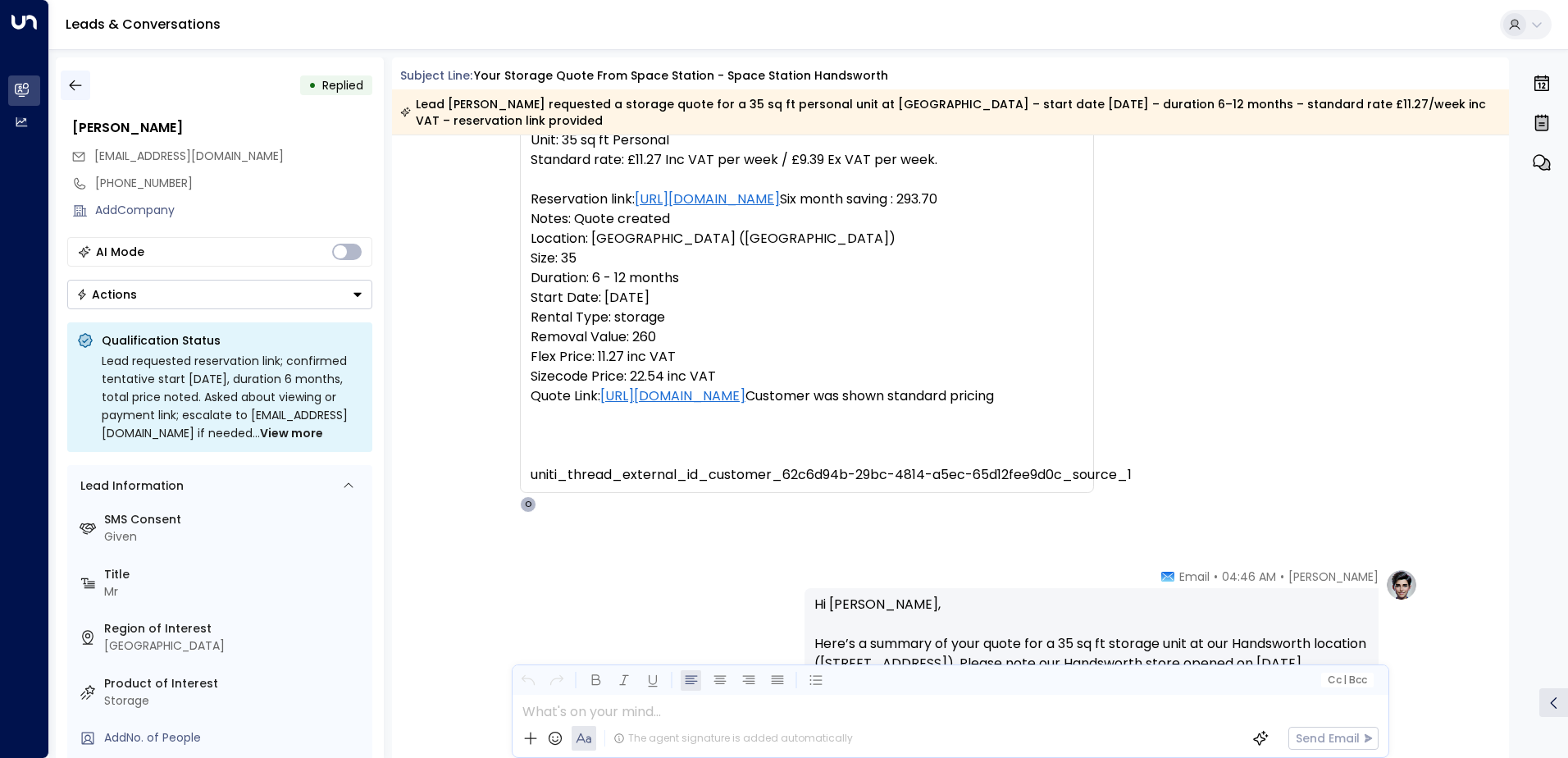
click at [75, 82] on icon "button" at bounding box center [75, 85] width 17 height 17
